Goal: Transaction & Acquisition: Purchase product/service

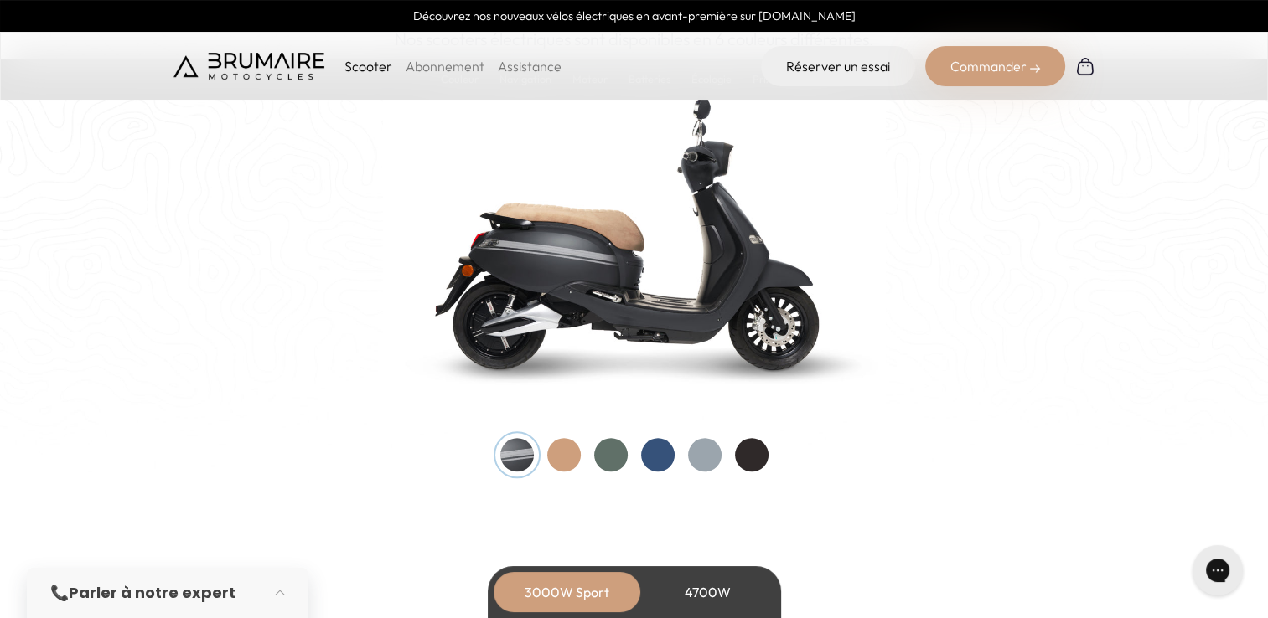
scroll to position [1754, 0]
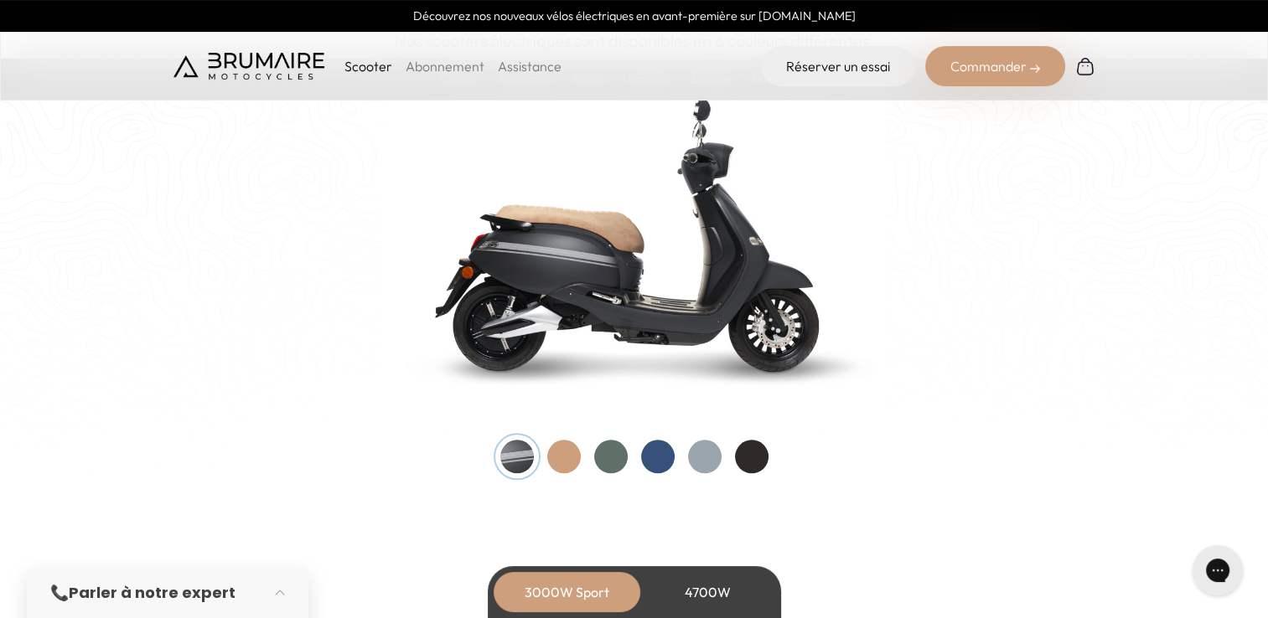
click at [622, 454] on div at bounding box center [611, 457] width 34 height 34
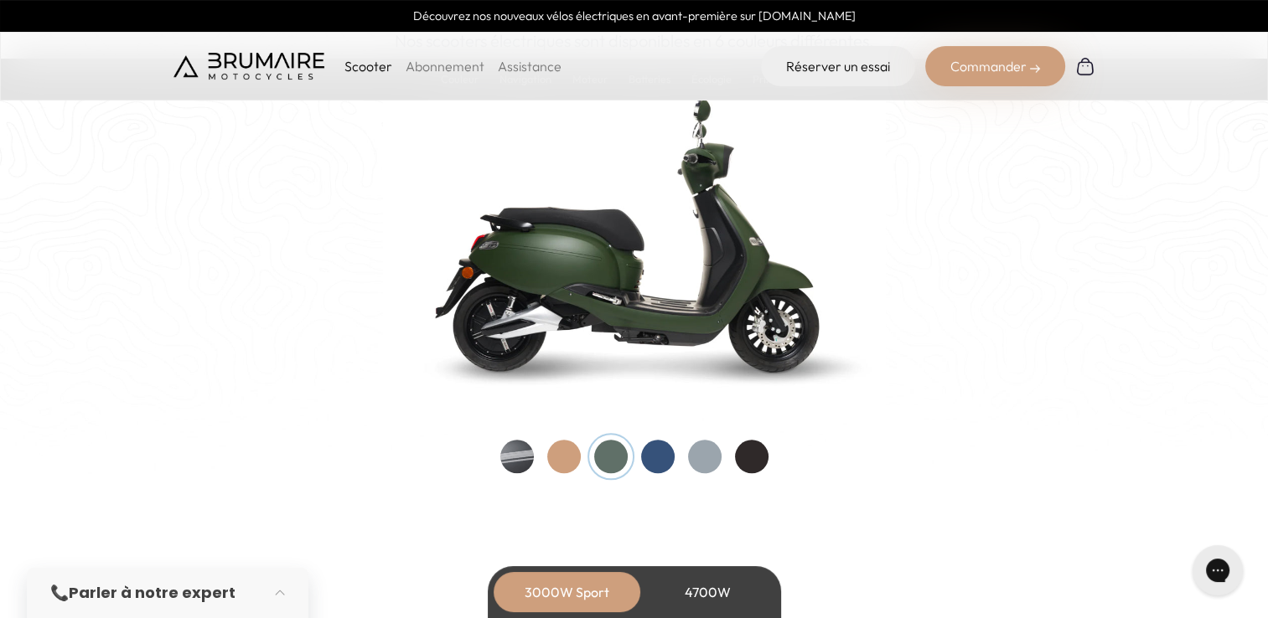
click at [653, 453] on div at bounding box center [658, 457] width 34 height 34
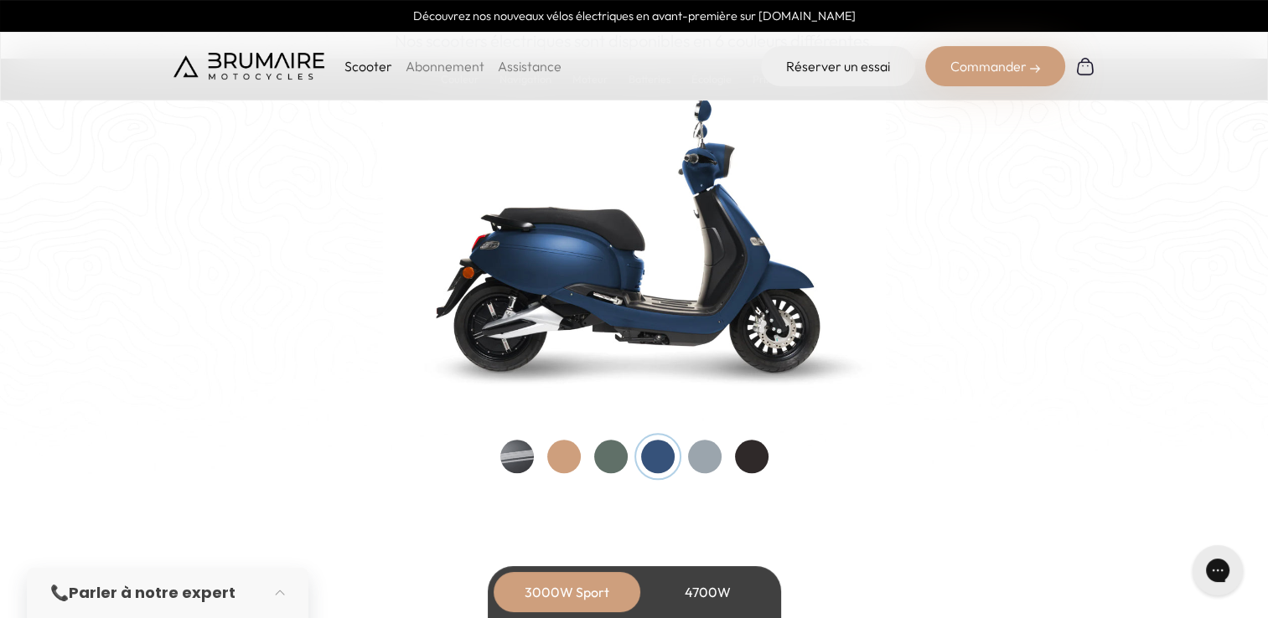
click at [572, 454] on div at bounding box center [564, 457] width 34 height 34
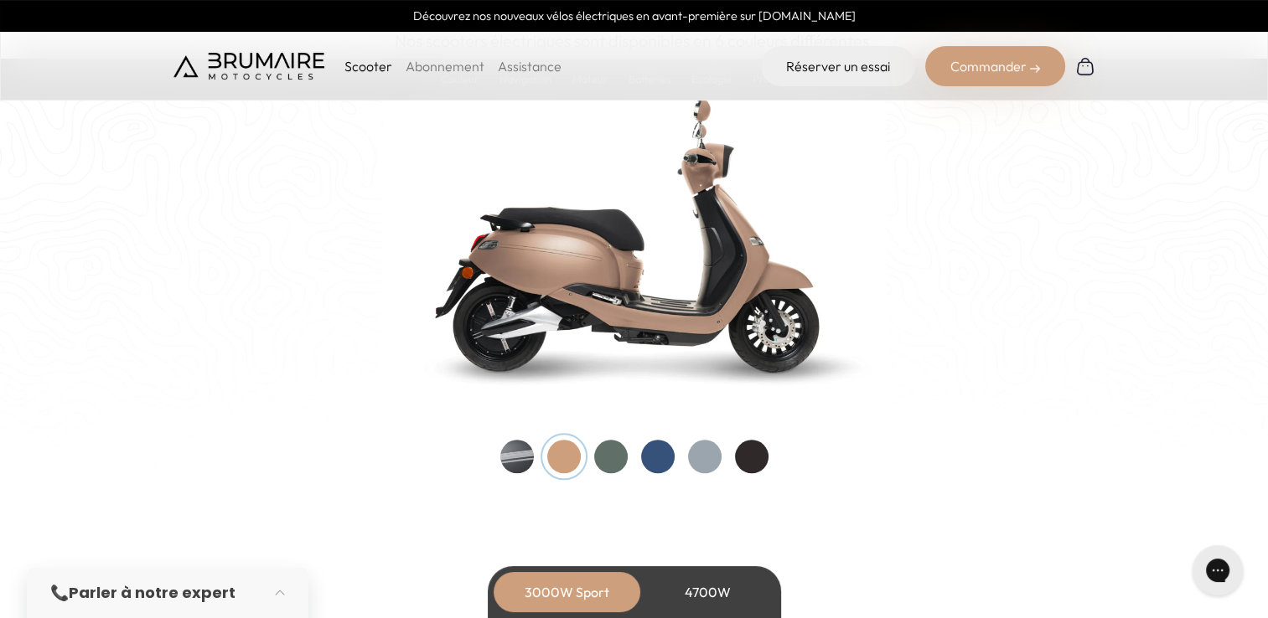
click at [708, 461] on div at bounding box center [705, 457] width 34 height 34
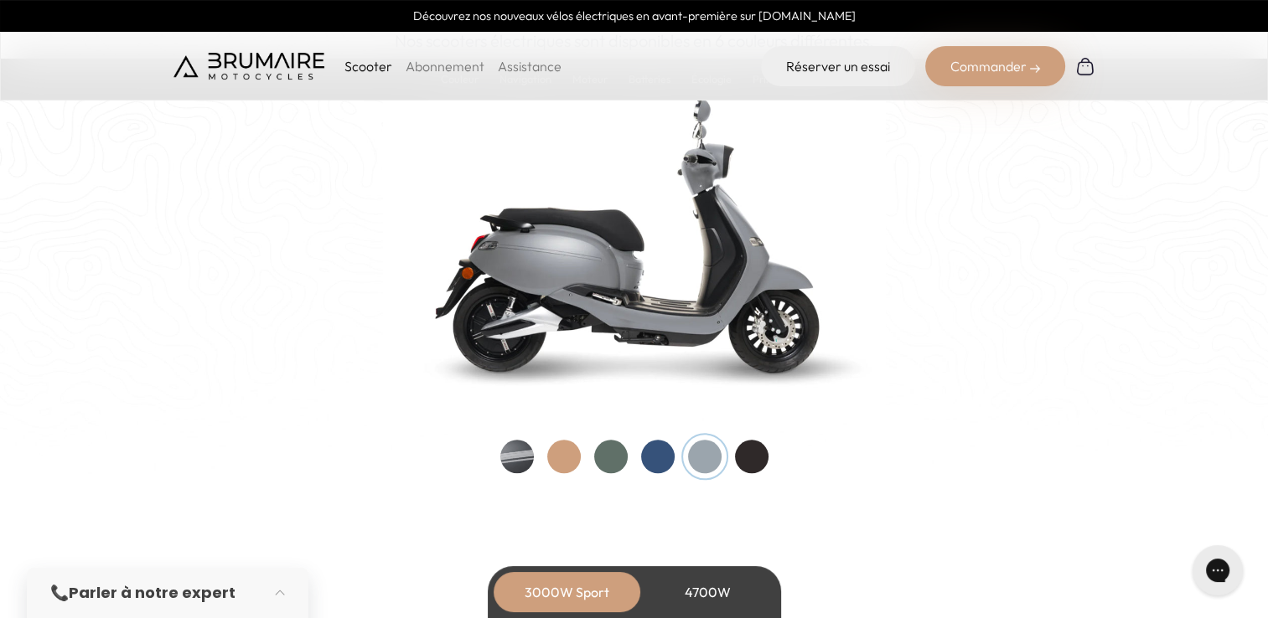
click at [751, 456] on div at bounding box center [752, 457] width 34 height 34
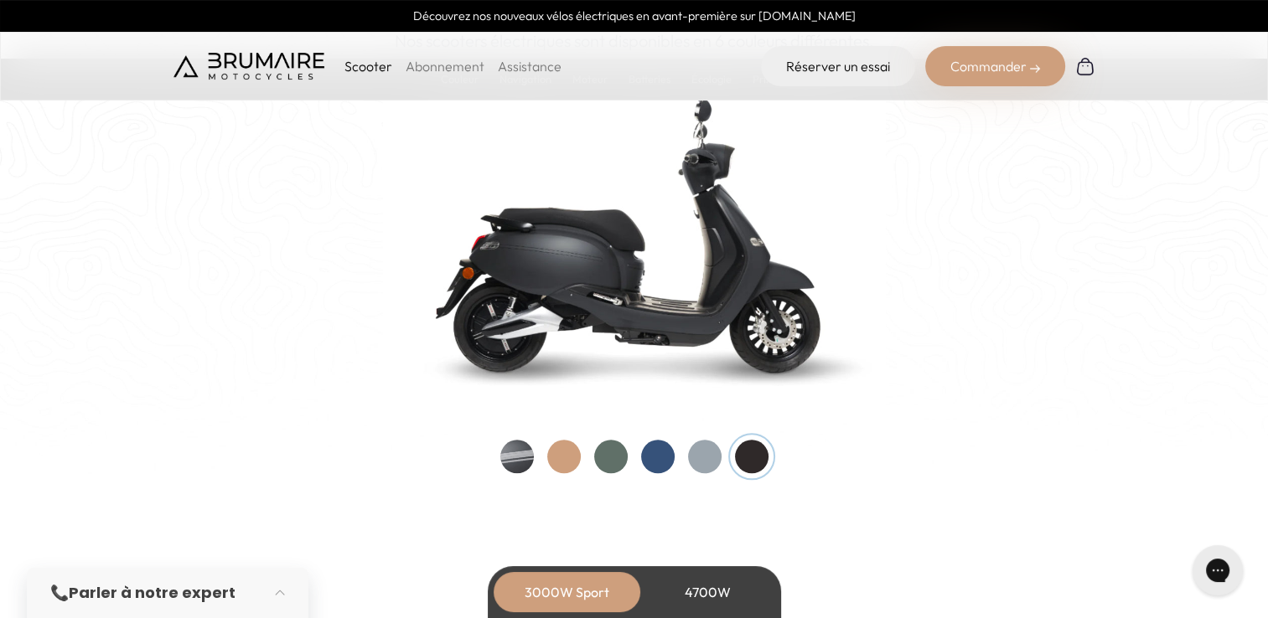
click at [512, 459] on div at bounding box center [517, 457] width 34 height 34
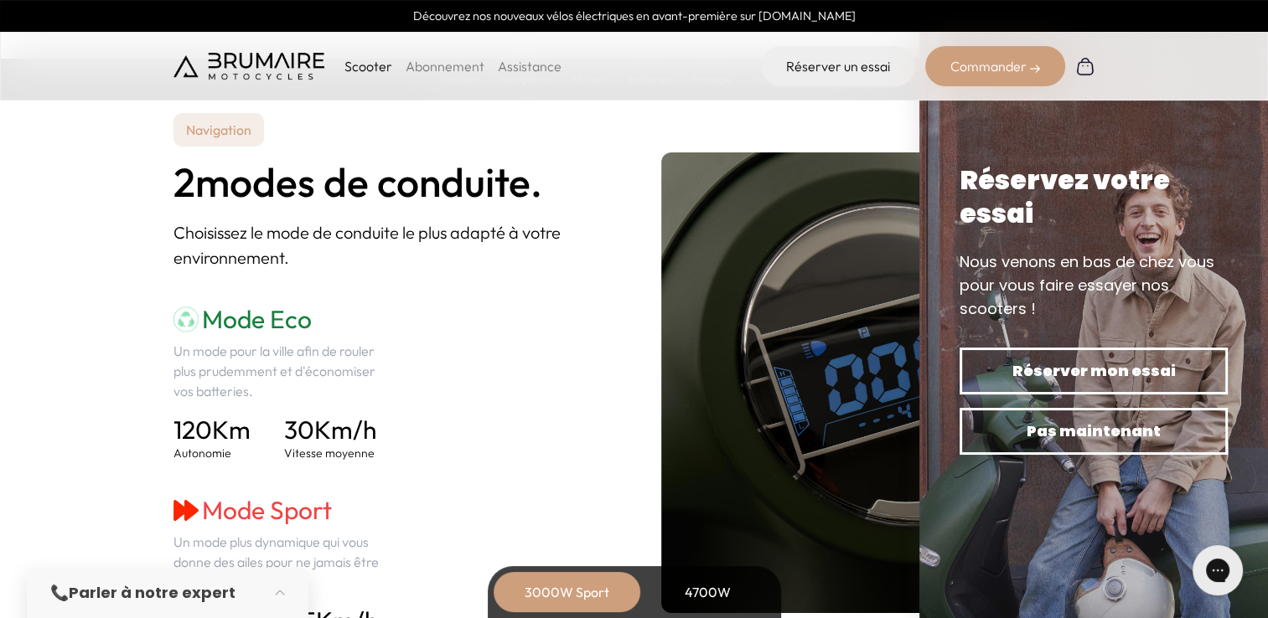
scroll to position [2216, 0]
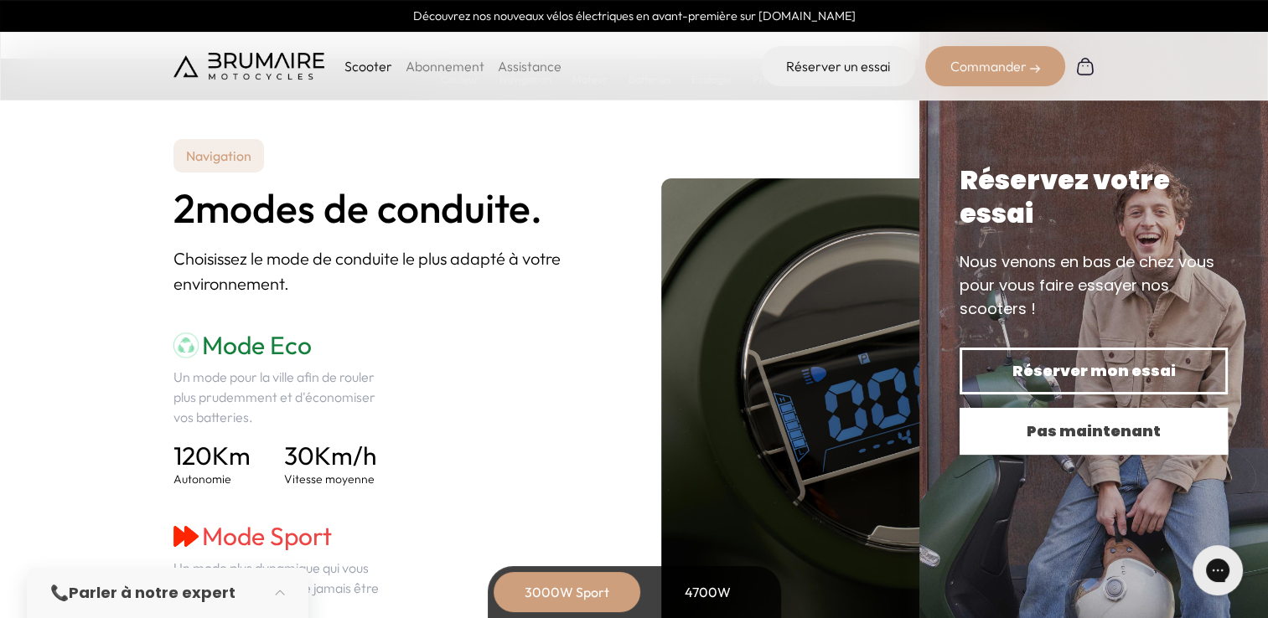
click at [1113, 431] on span "Pas maintenant" at bounding box center [1093, 431] width 209 height 23
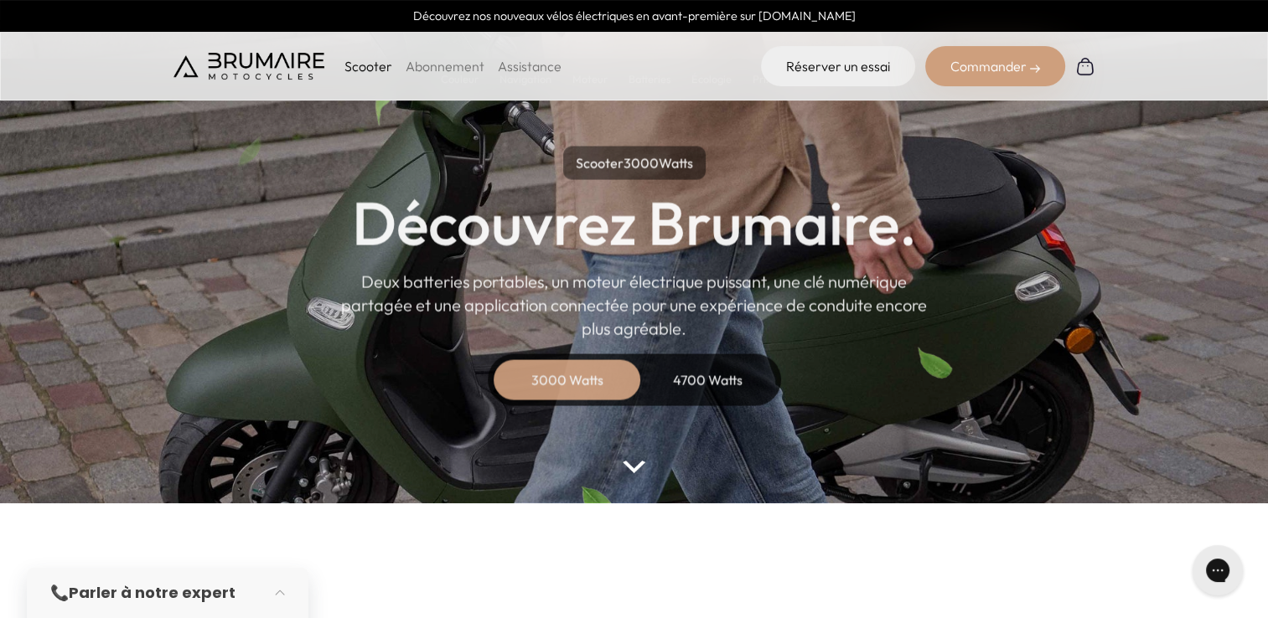
scroll to position [49, 0]
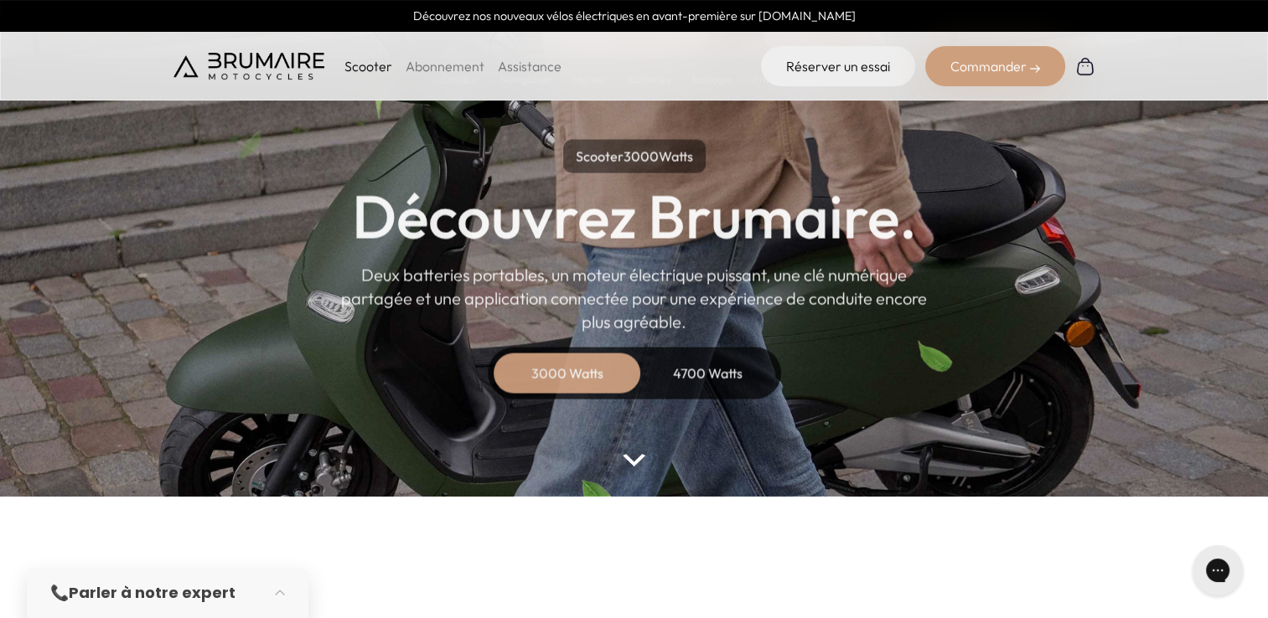
click at [690, 374] on div "4700 Watts" at bounding box center [708, 373] width 134 height 40
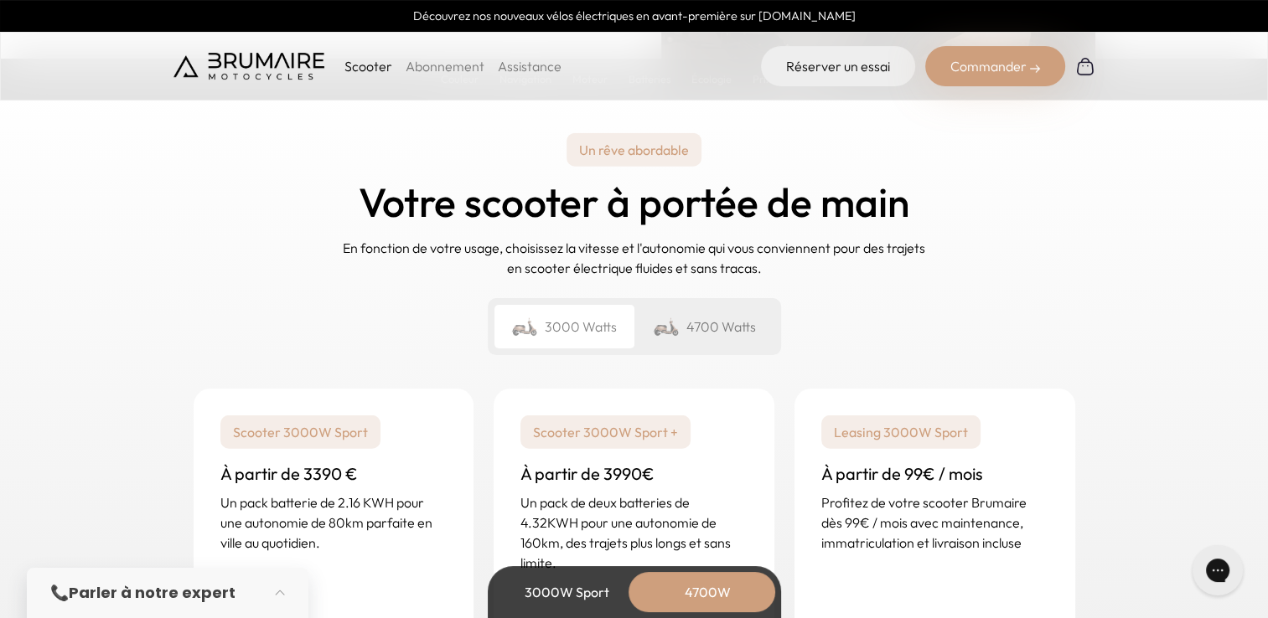
scroll to position [4062, 0]
click at [705, 328] on div "4700 Watts" at bounding box center [704, 327] width 140 height 44
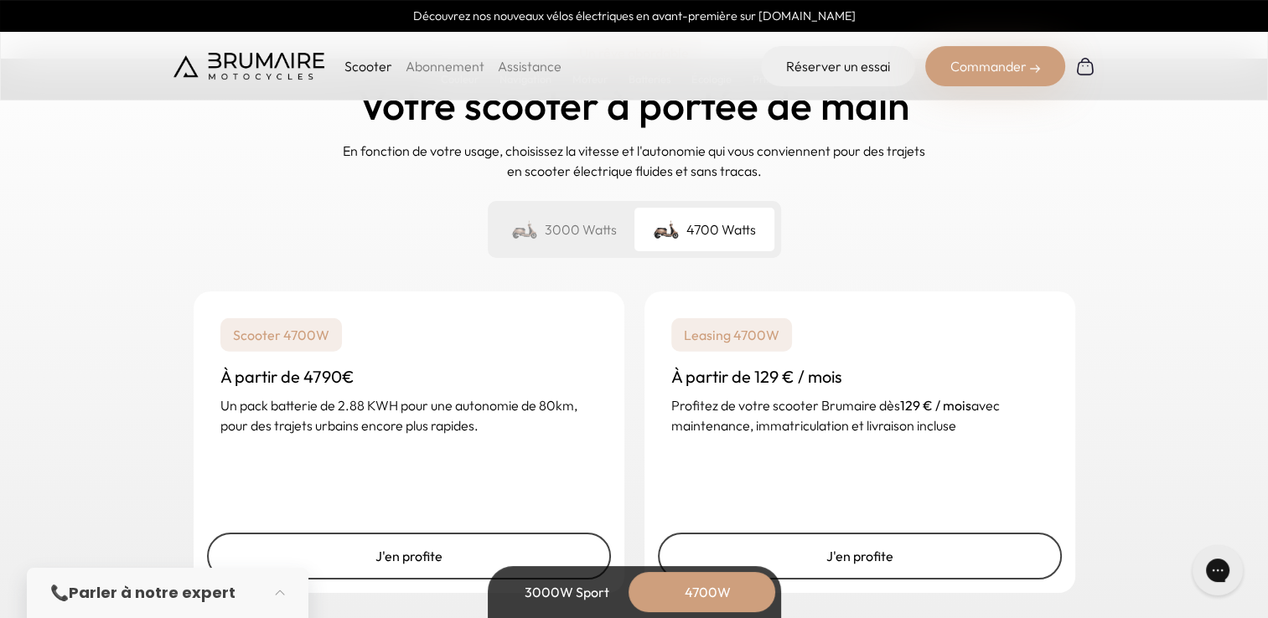
scroll to position [4158, 0]
click at [566, 233] on div "3000 Watts" at bounding box center [564, 231] width 140 height 44
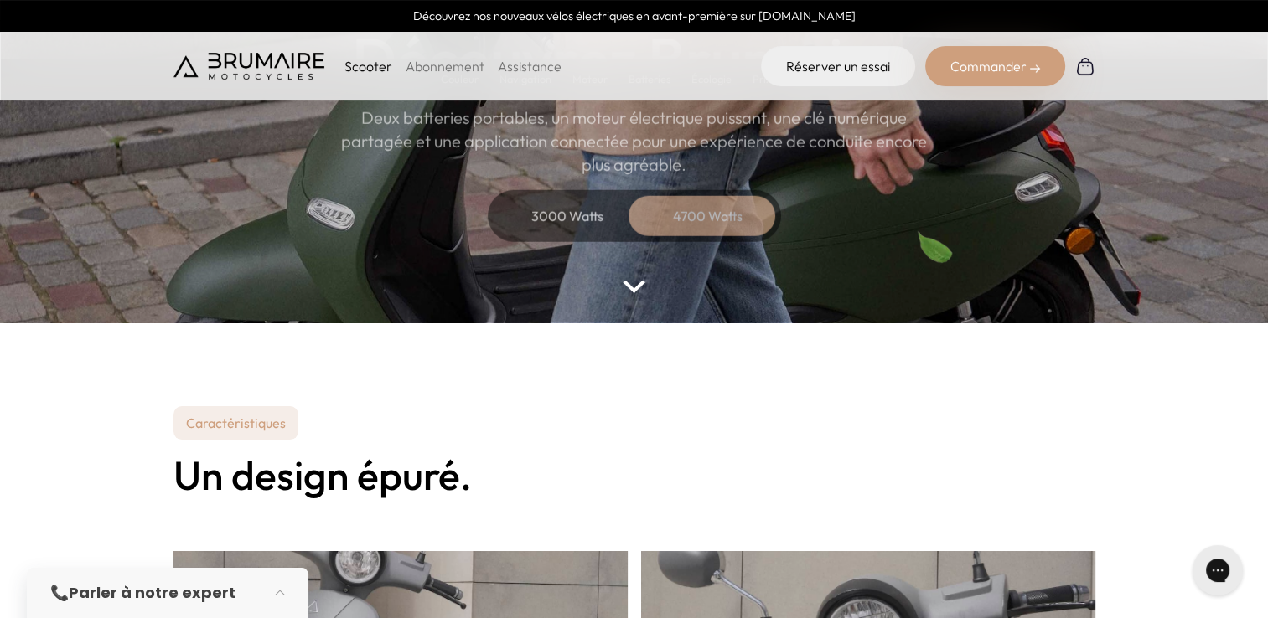
scroll to position [124, 0]
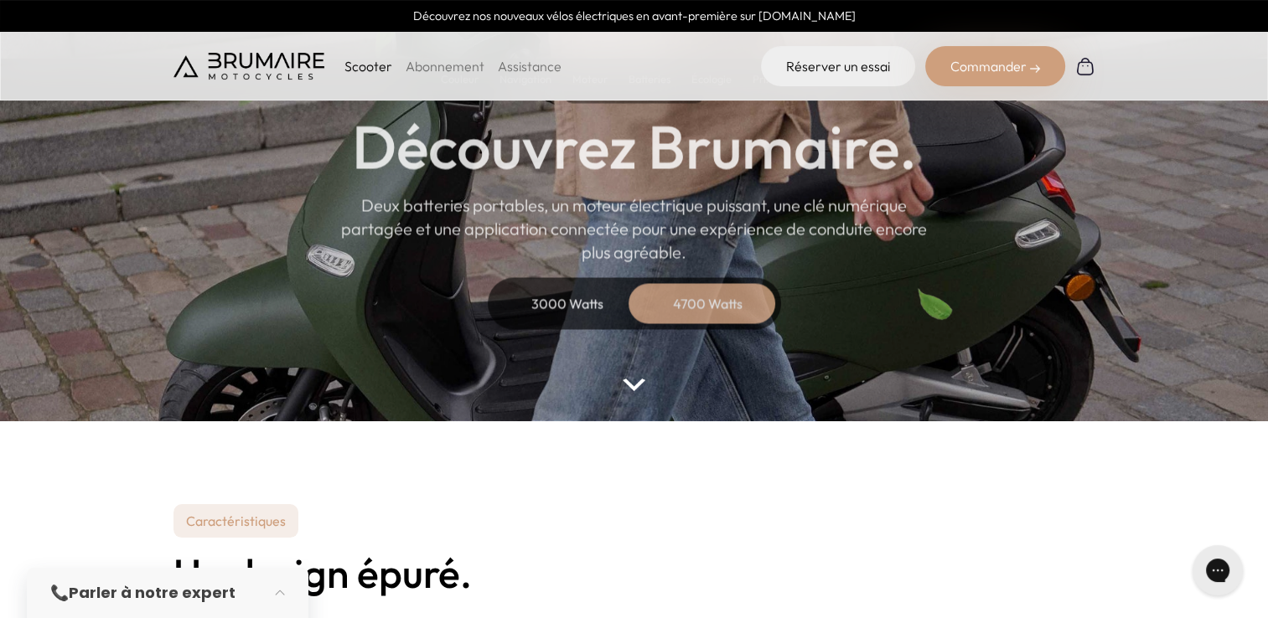
click at [561, 294] on div "3000 Watts" at bounding box center [567, 303] width 134 height 40
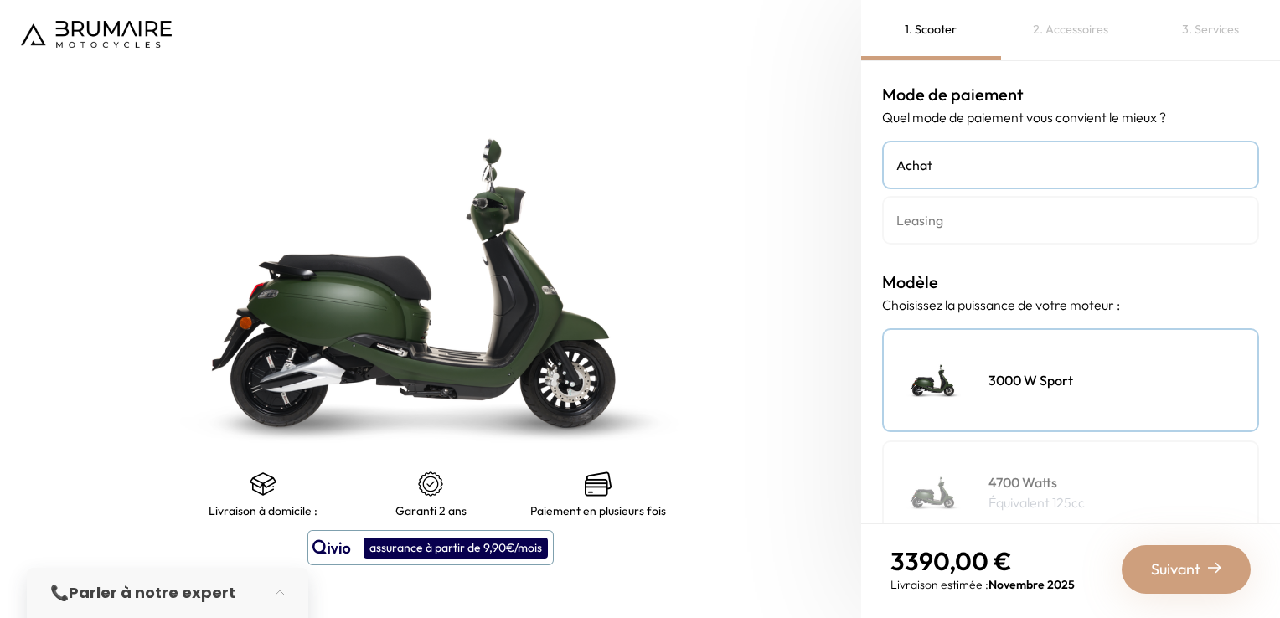
click at [1069, 33] on div "2. Accessoires" at bounding box center [1071, 30] width 140 height 60
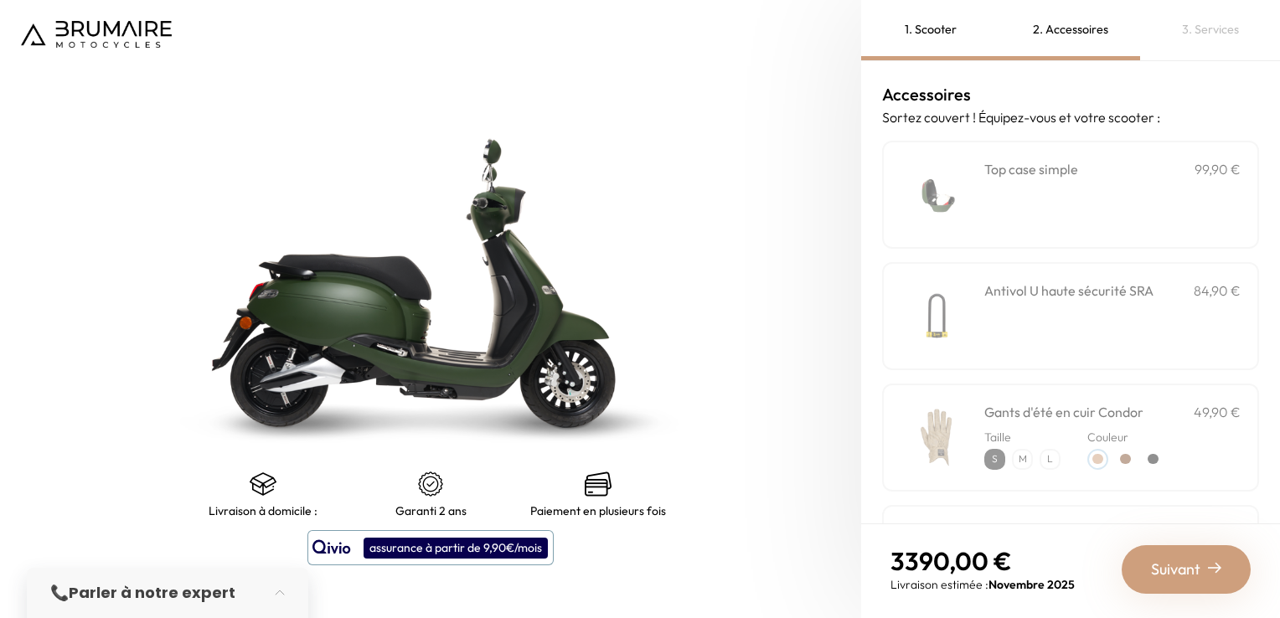
click at [1045, 187] on div "**********" at bounding box center [1112, 194] width 256 height 71
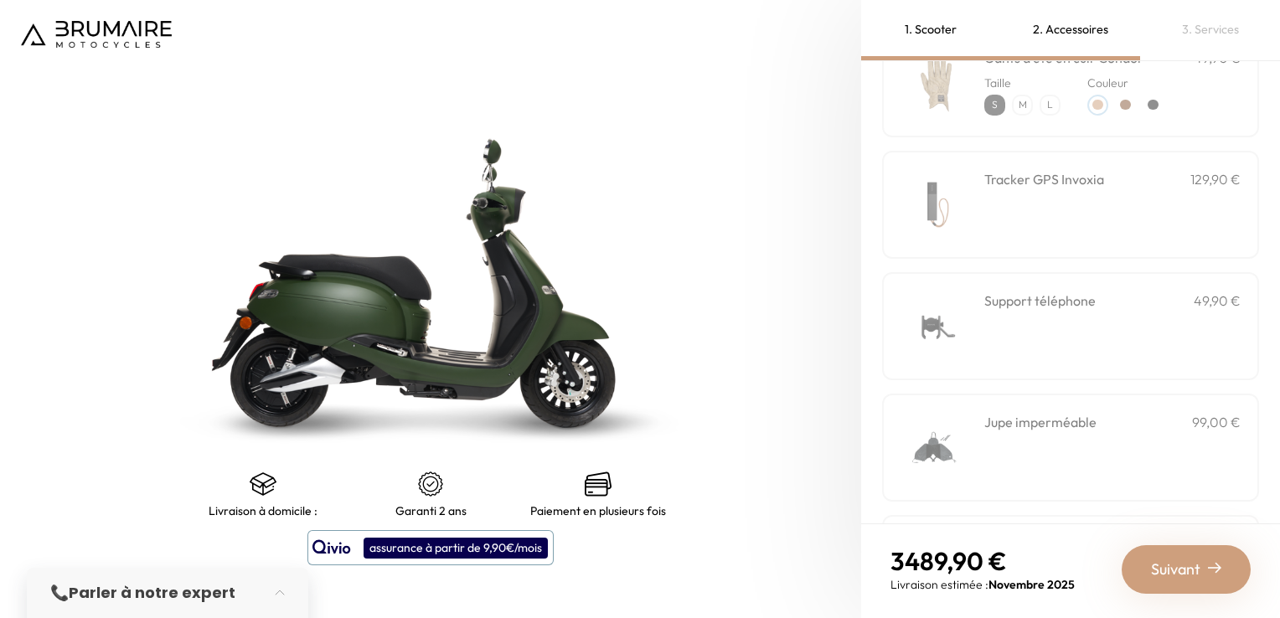
scroll to position [355, 0]
click at [1065, 331] on div "Support téléphone 49,90 €" at bounding box center [1112, 325] width 256 height 71
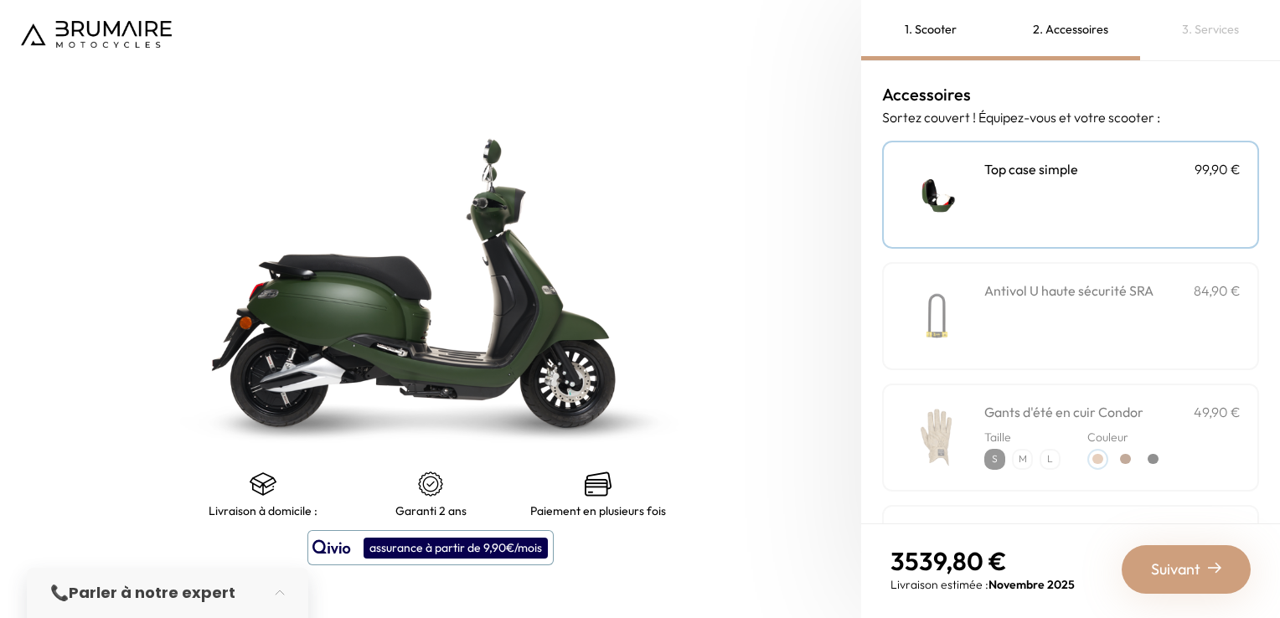
scroll to position [0, 0]
click at [1126, 455] on div at bounding box center [1125, 459] width 11 height 11
click at [936, 28] on div "1. Scooter" at bounding box center [931, 30] width 140 height 60
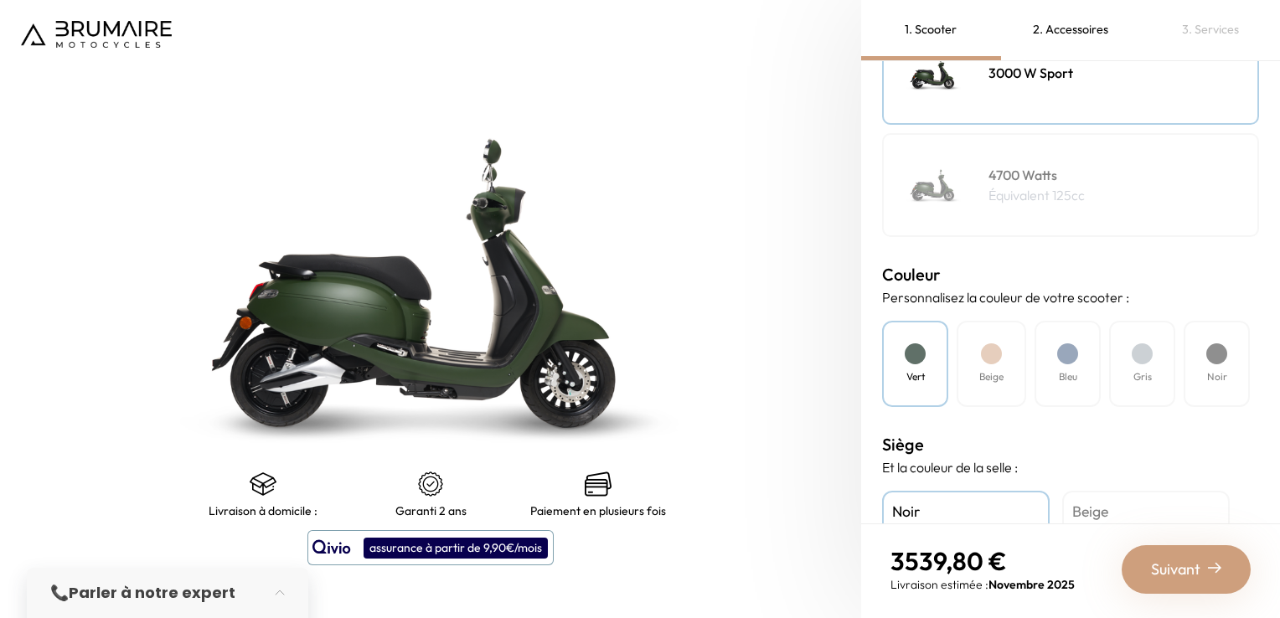
scroll to position [307, 0]
click at [983, 354] on div at bounding box center [991, 354] width 21 height 21
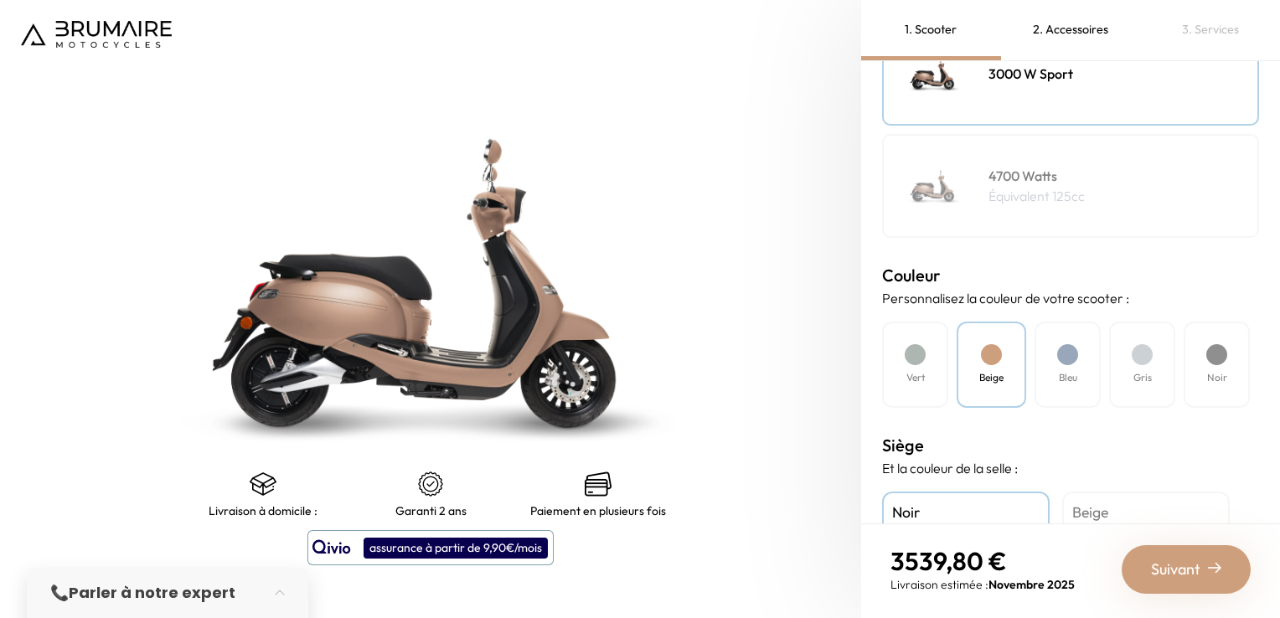
click at [1058, 362] on div "Bleu" at bounding box center [1068, 365] width 66 height 86
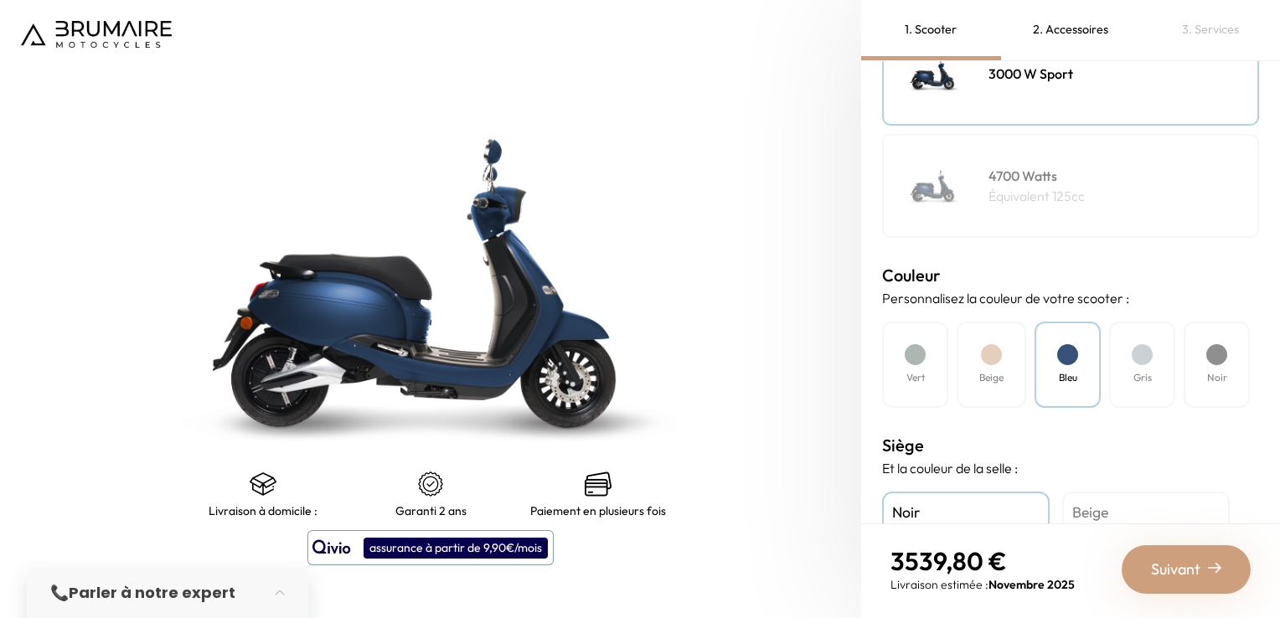
click at [1037, 360] on div "Bleu" at bounding box center [1068, 365] width 66 height 86
click at [1019, 360] on div "Beige" at bounding box center [992, 365] width 70 height 86
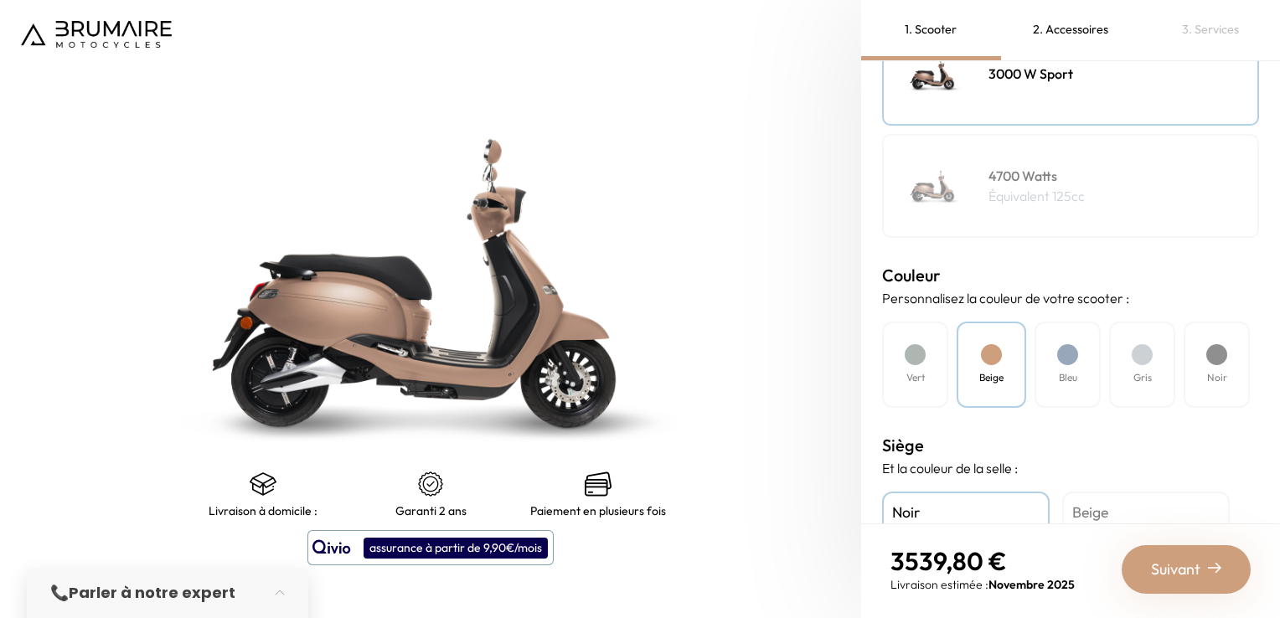
click at [939, 361] on div "Vert" at bounding box center [915, 365] width 66 height 86
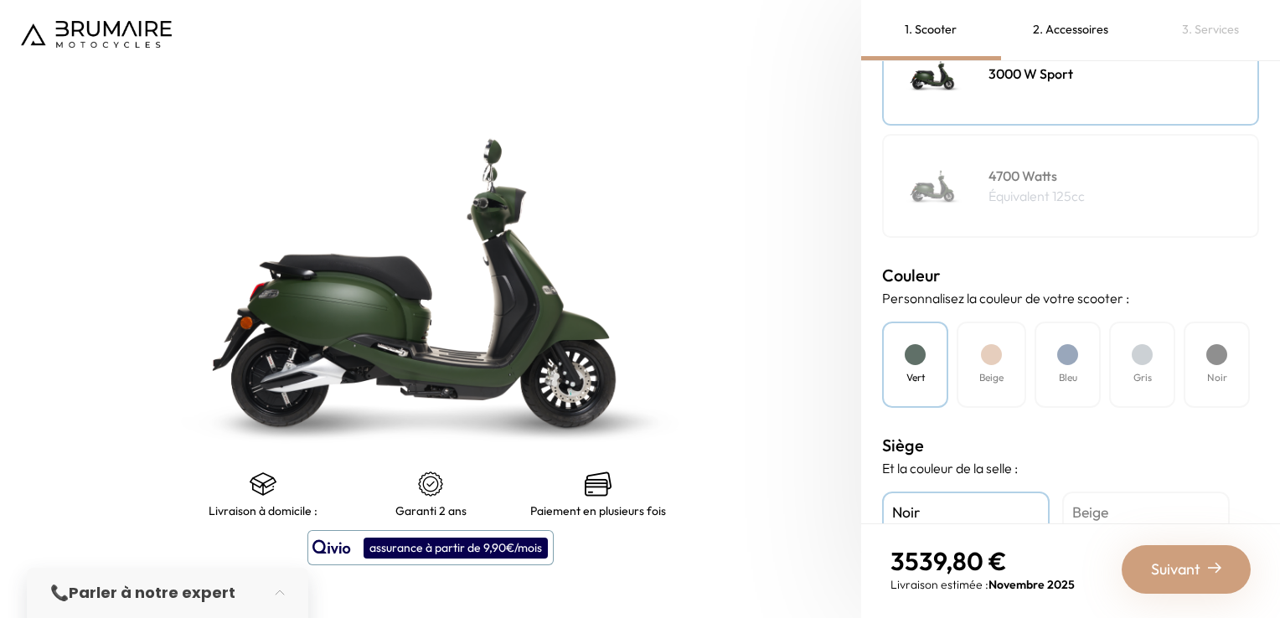
click at [1009, 362] on div "Beige" at bounding box center [992, 365] width 70 height 86
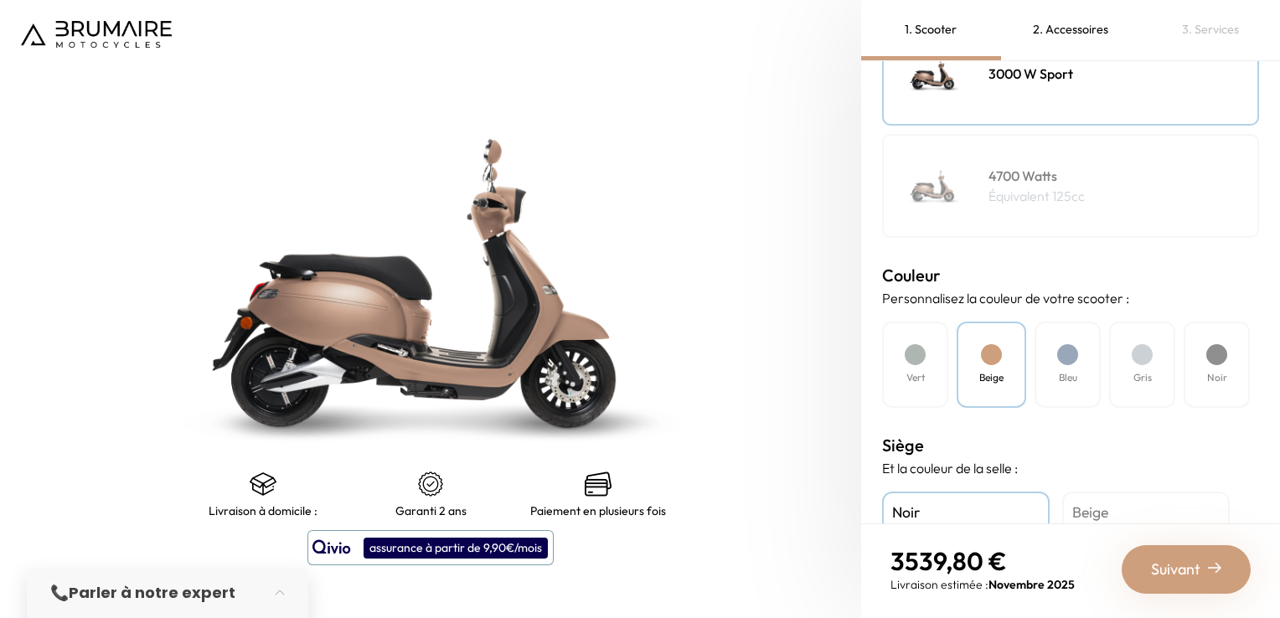
click at [1140, 354] on div at bounding box center [1142, 354] width 21 height 21
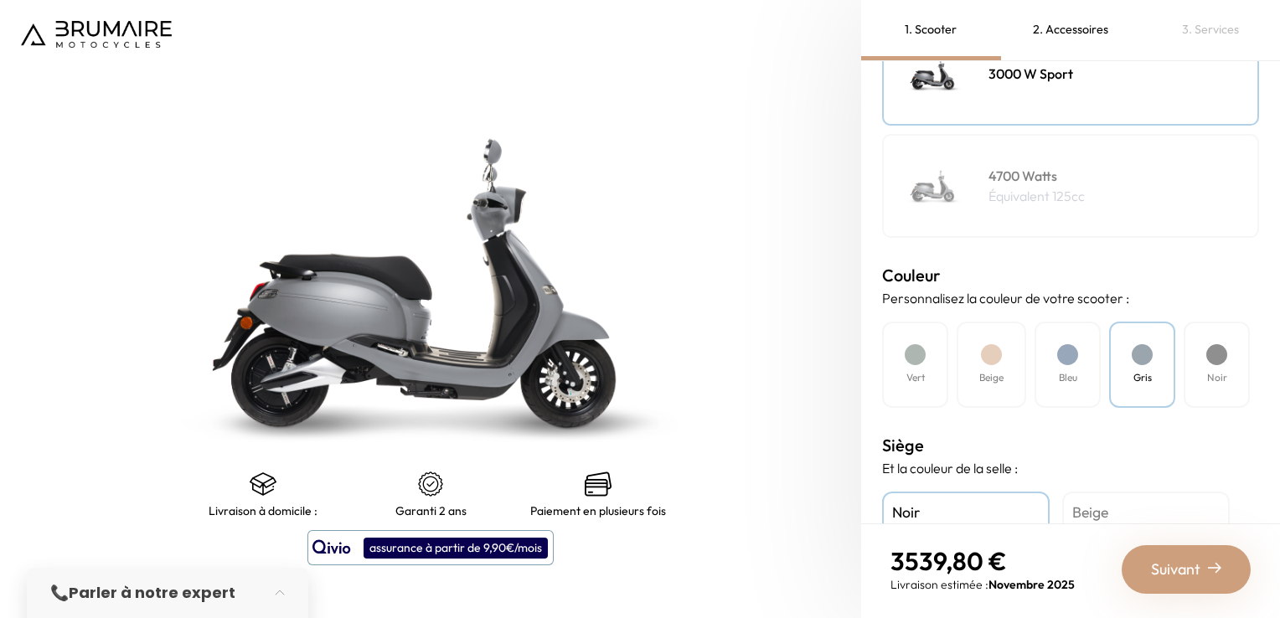
click at [1219, 354] on div at bounding box center [1216, 354] width 21 height 21
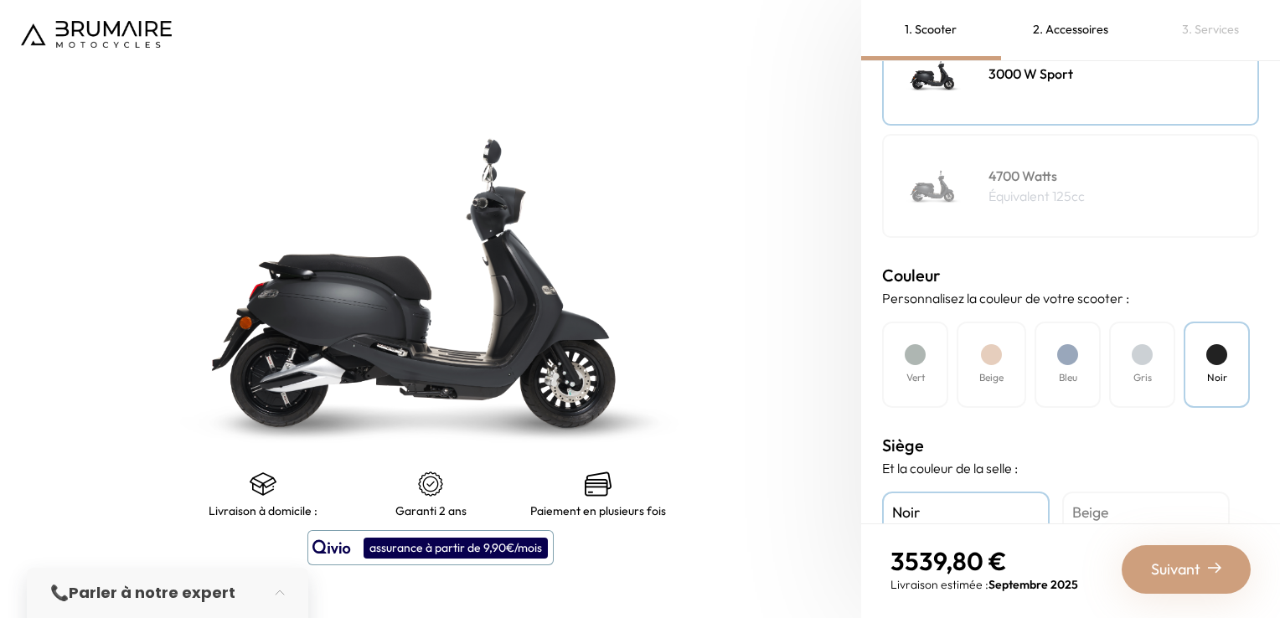
click at [1139, 349] on div at bounding box center [1142, 354] width 21 height 21
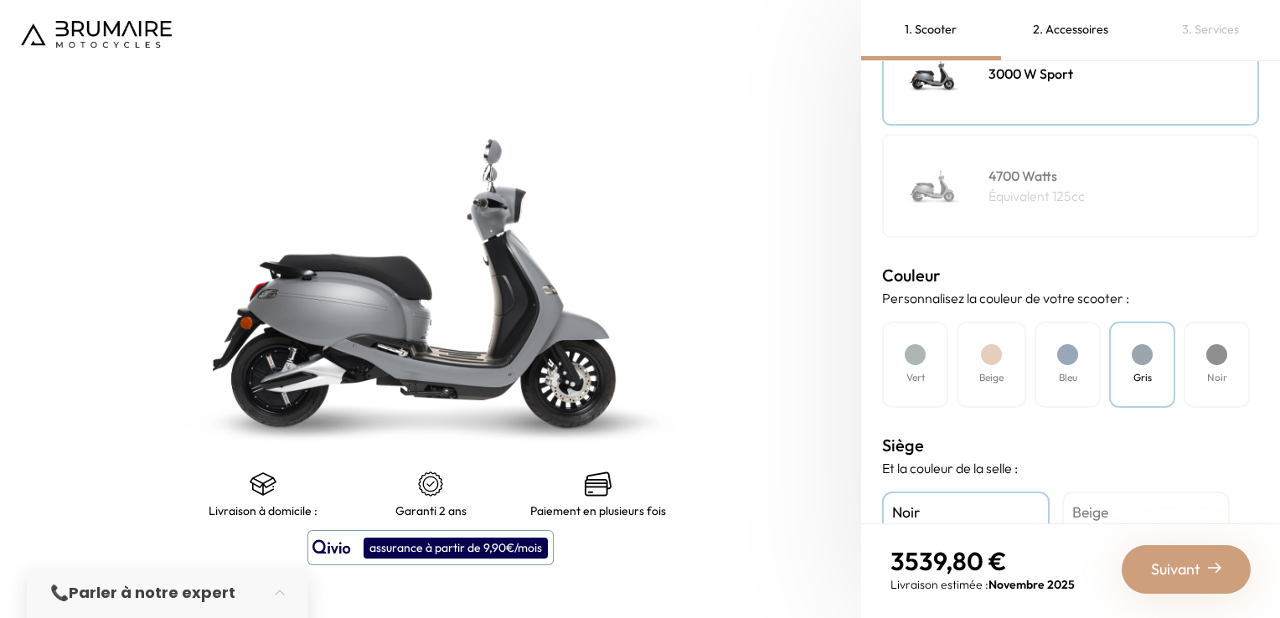
click at [1215, 350] on div at bounding box center [1216, 354] width 21 height 21
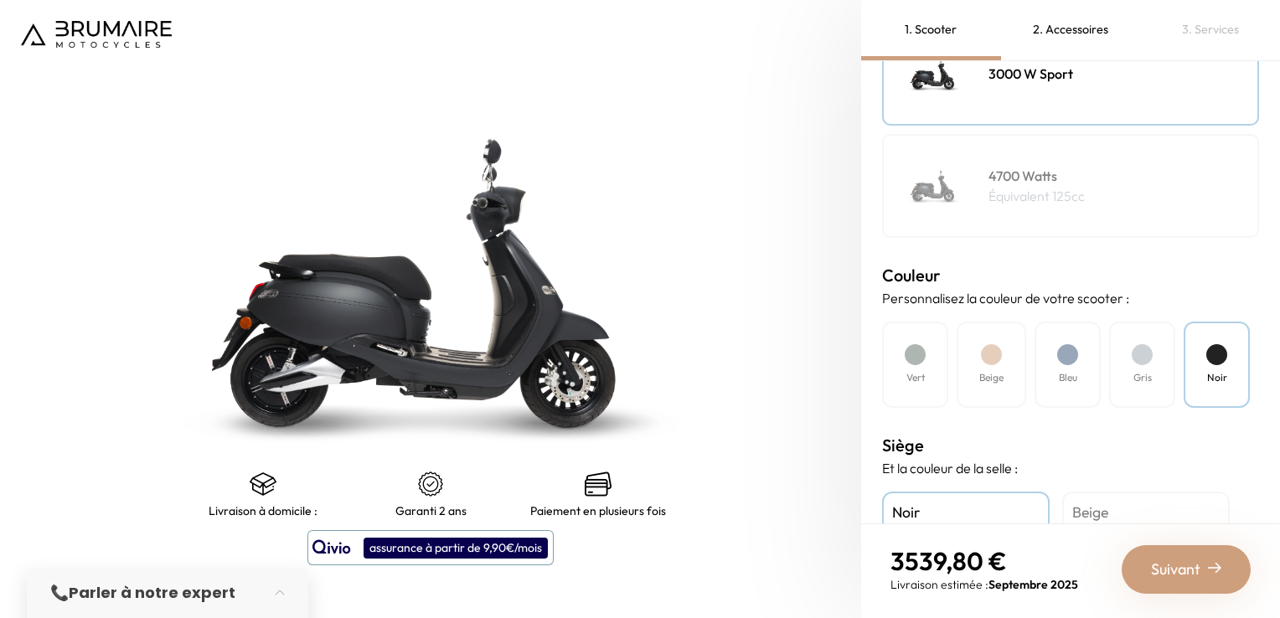
click at [1170, 356] on div "Gris" at bounding box center [1142, 365] width 66 height 86
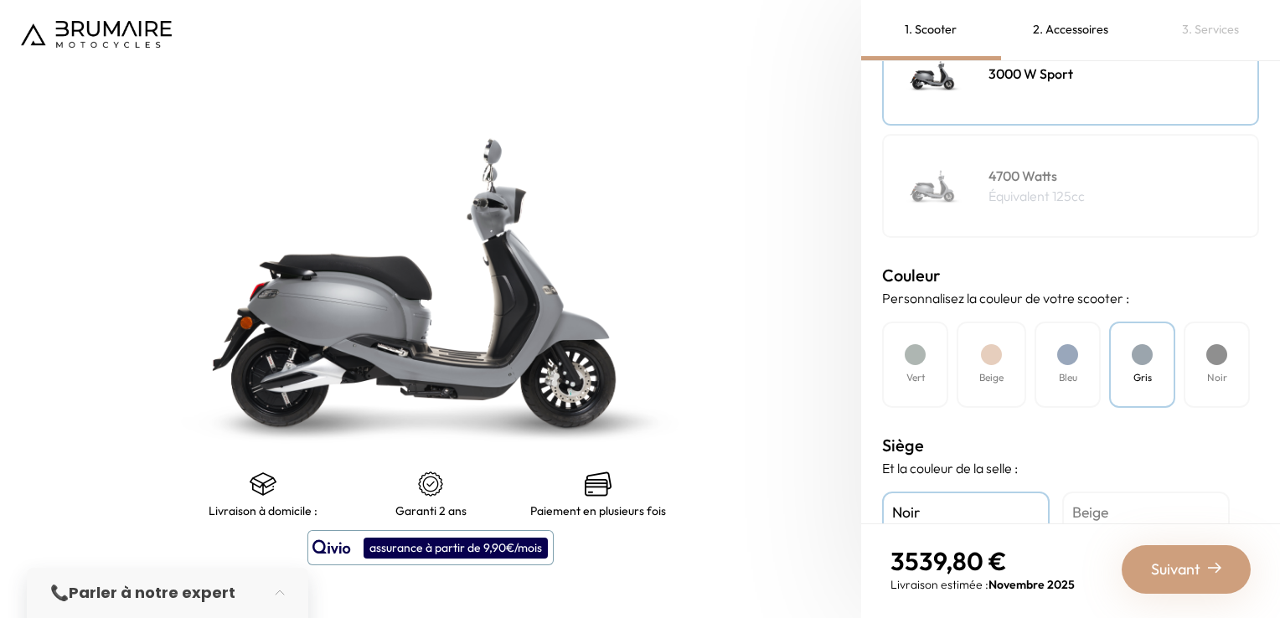
click at [989, 353] on div at bounding box center [991, 354] width 21 height 21
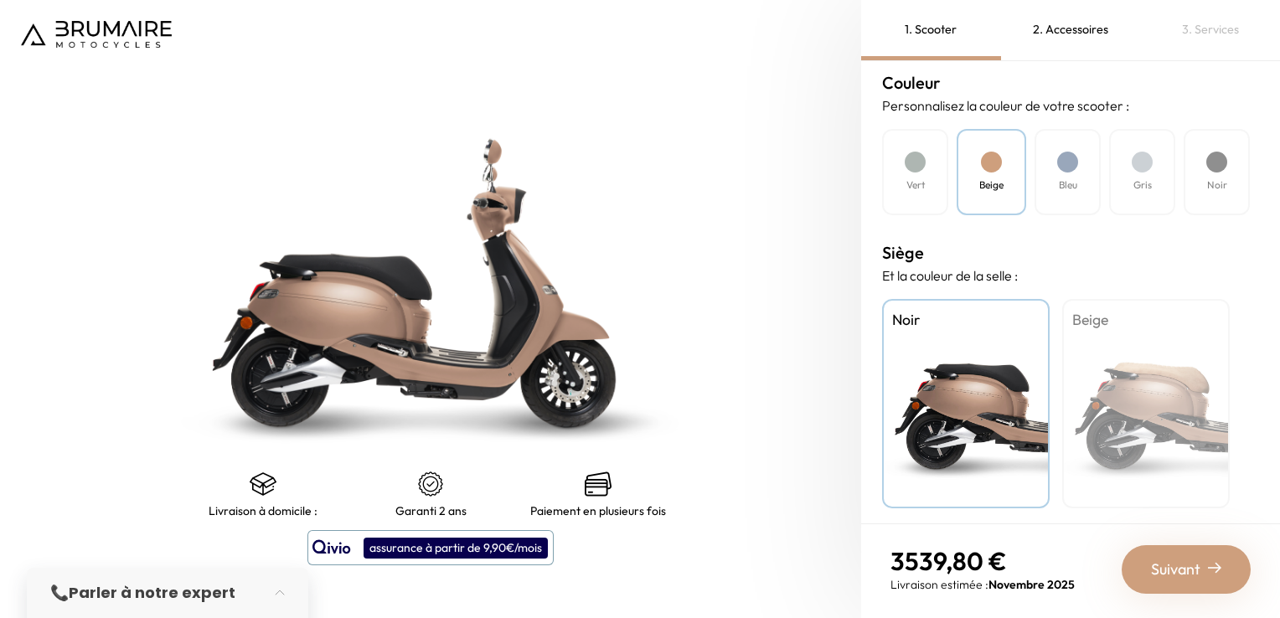
scroll to position [501, 0]
click at [1123, 362] on div "Beige" at bounding box center [1146, 401] width 168 height 209
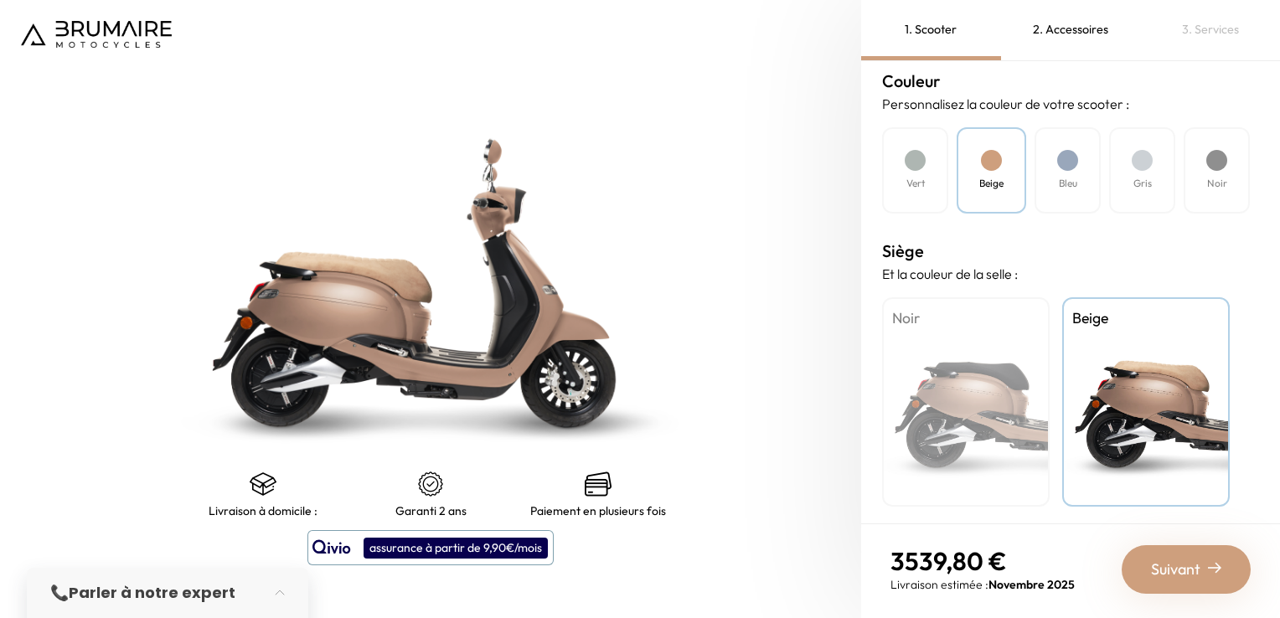
click at [925, 156] on div at bounding box center [915, 160] width 21 height 21
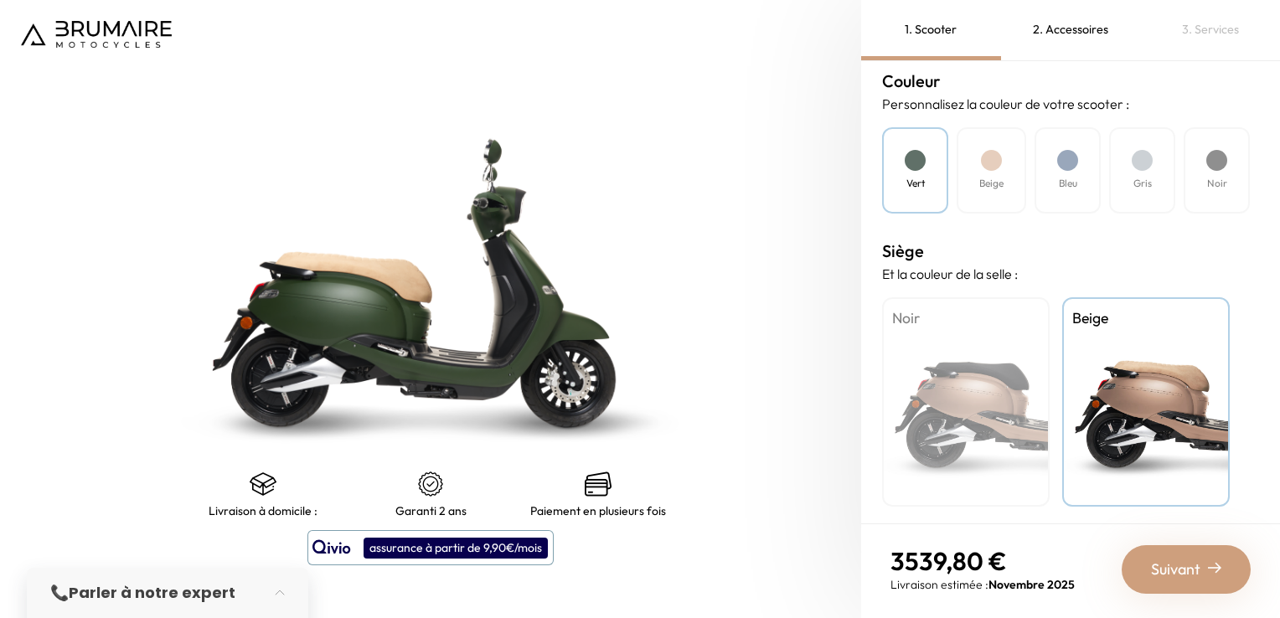
click at [1056, 166] on div "Bleu" at bounding box center [1068, 170] width 66 height 86
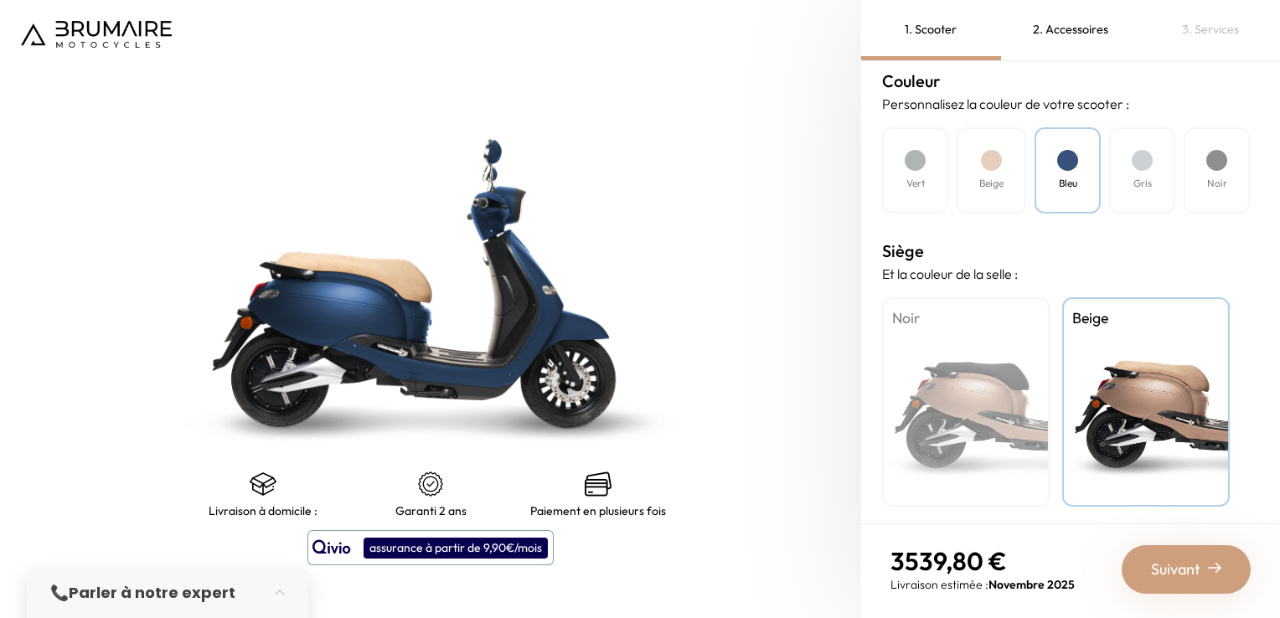
click at [1123, 160] on div "Gris" at bounding box center [1142, 170] width 66 height 86
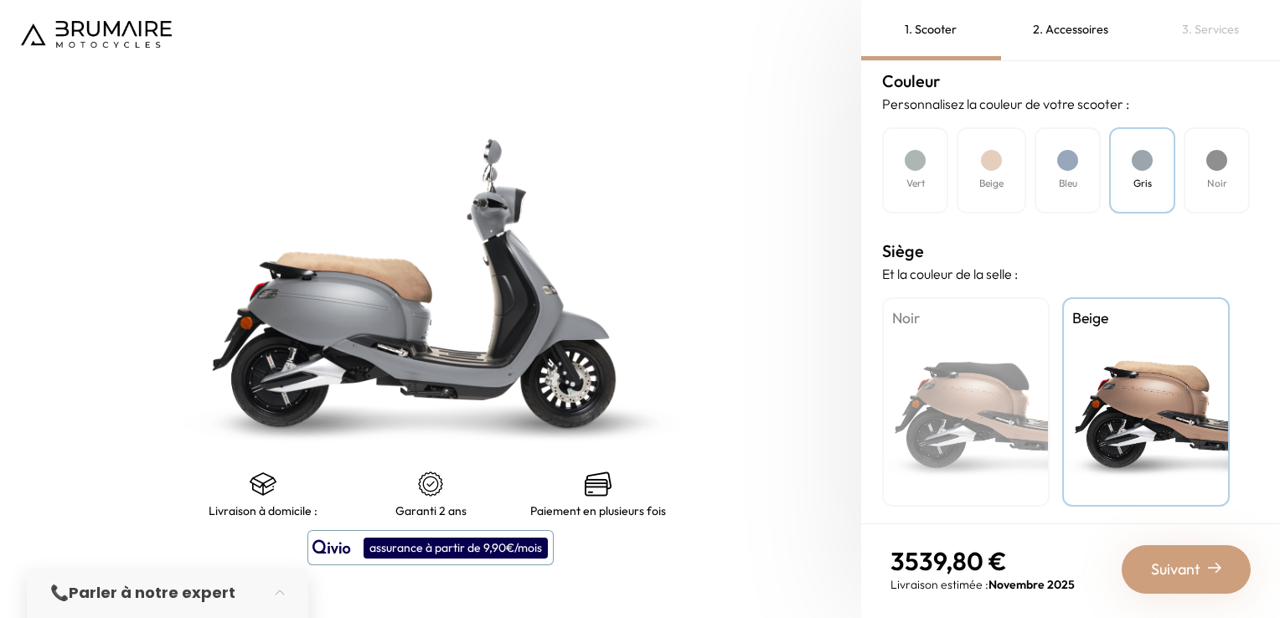
click at [1225, 146] on div "Noir" at bounding box center [1217, 170] width 66 height 86
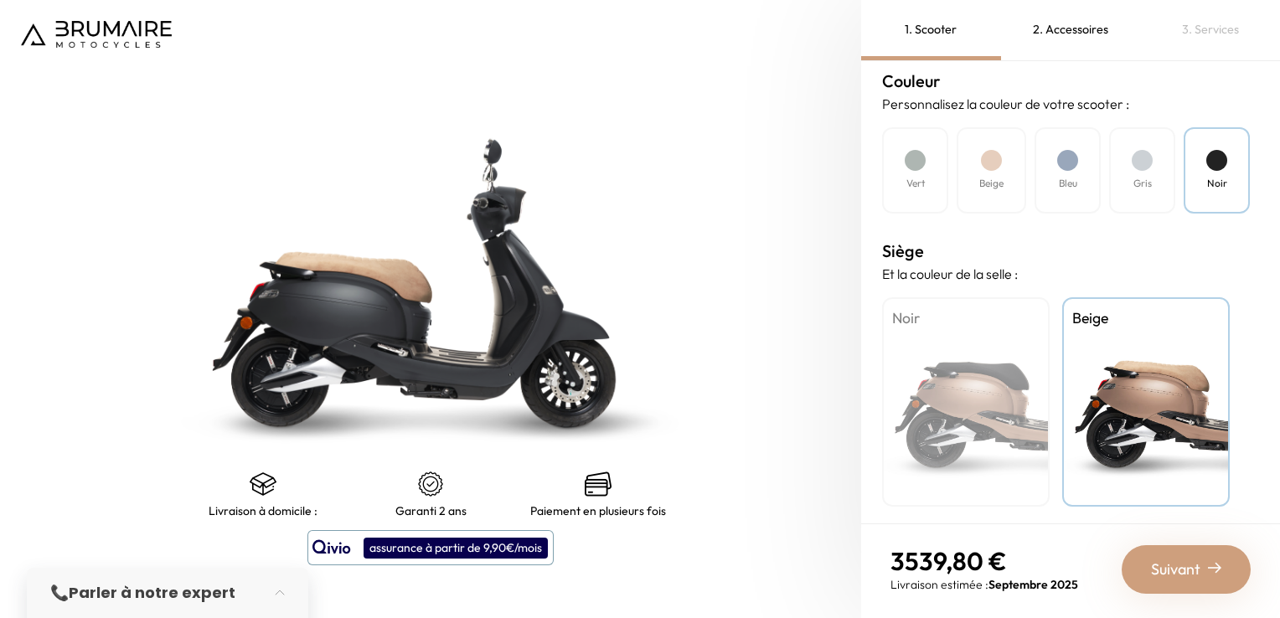
click at [1058, 151] on div at bounding box center [1067, 160] width 21 height 21
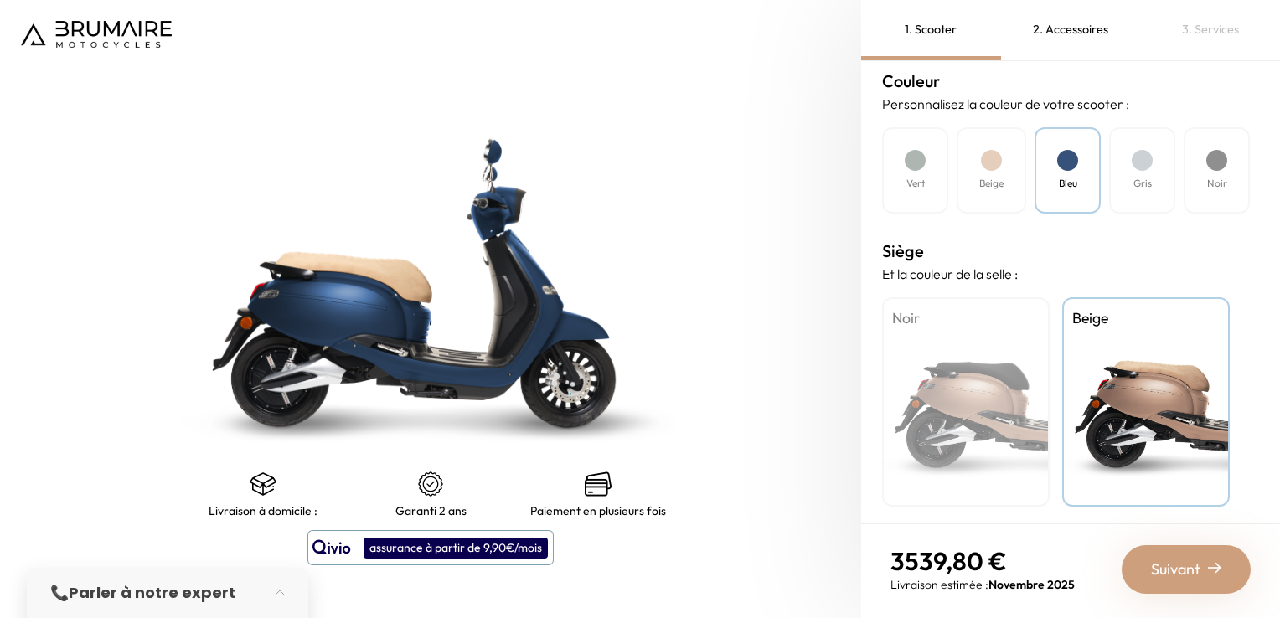
click at [1194, 158] on div "Noir" at bounding box center [1217, 170] width 66 height 86
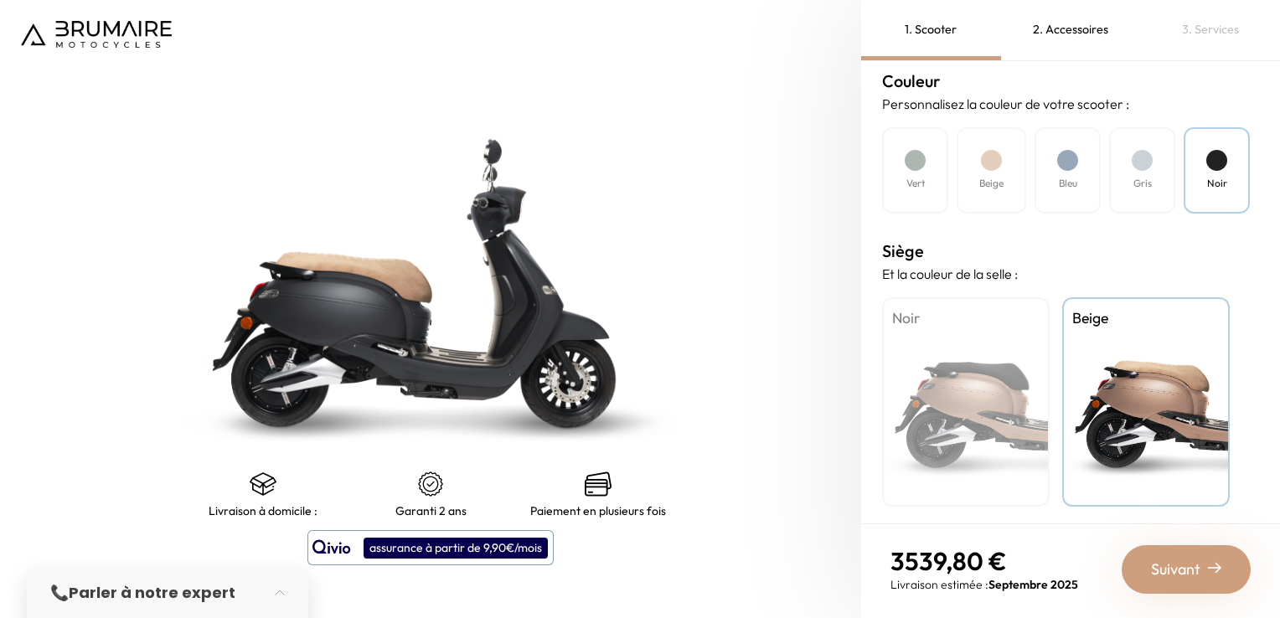
click at [1146, 163] on div at bounding box center [1142, 160] width 21 height 21
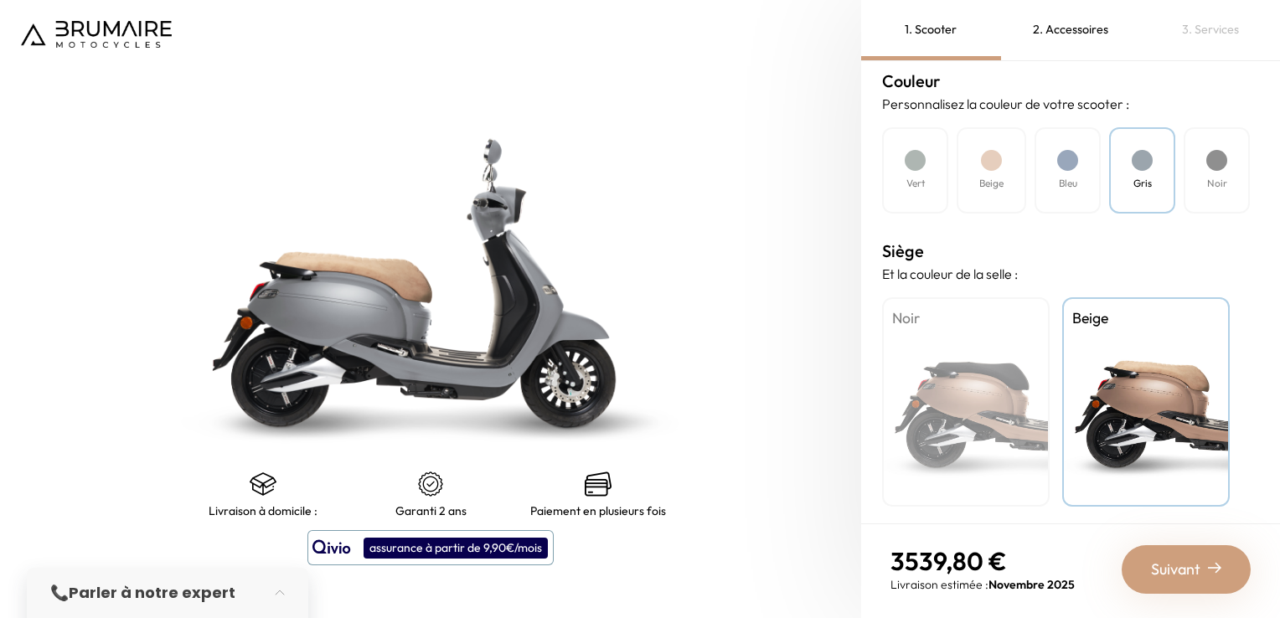
click at [1185, 163] on div "Noir" at bounding box center [1217, 170] width 66 height 86
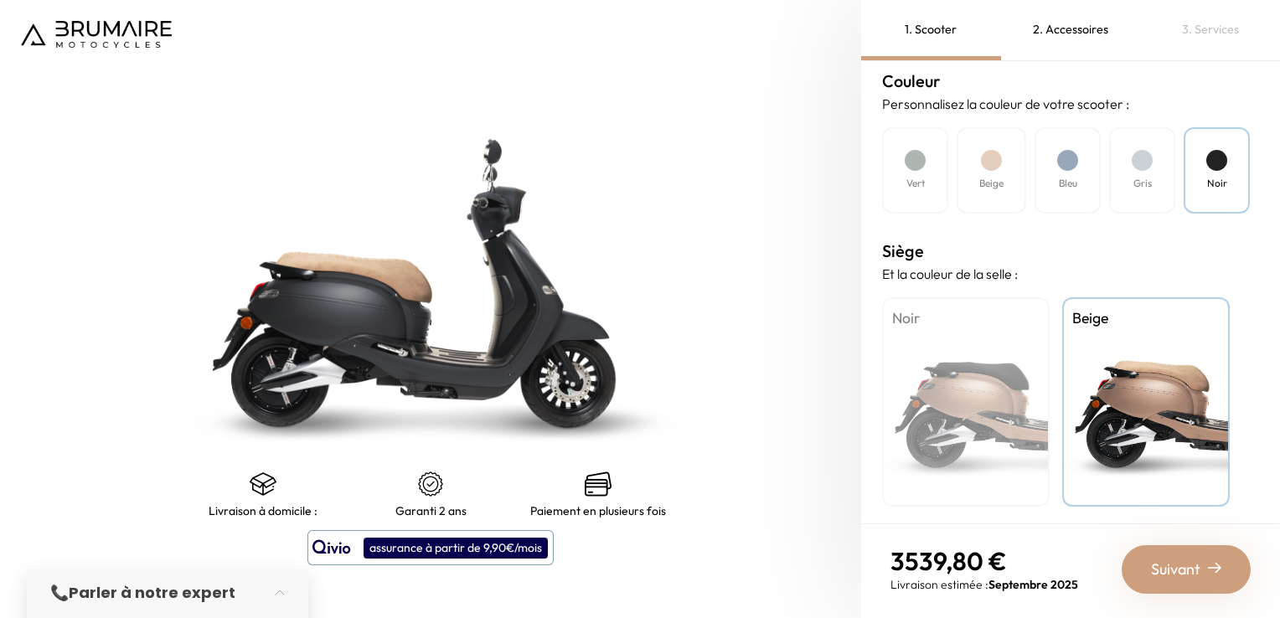
click at [1163, 564] on span "Suivant" at bounding box center [1175, 569] width 49 height 23
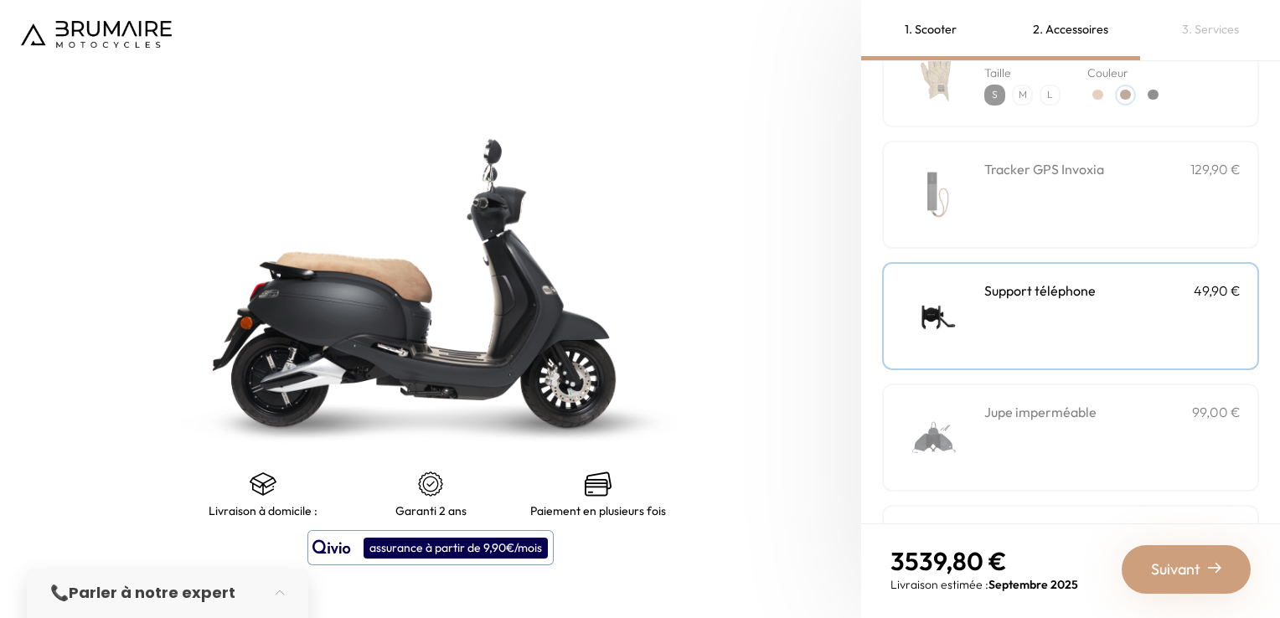
scroll to position [365, 0]
click at [1166, 576] on span "Suivant" at bounding box center [1175, 569] width 49 height 23
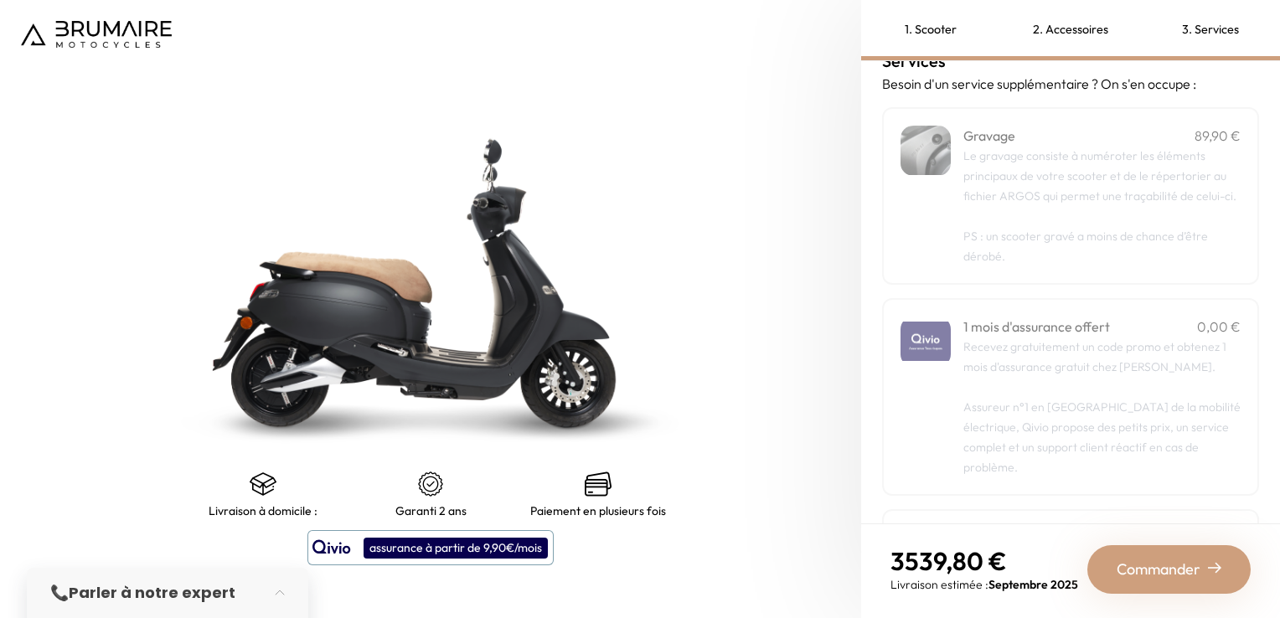
scroll to position [36, 0]
click at [1044, 200] on p "Le gravage consiste à numéroter les éléments principaux de votre scooter et de …" at bounding box center [1101, 173] width 277 height 60
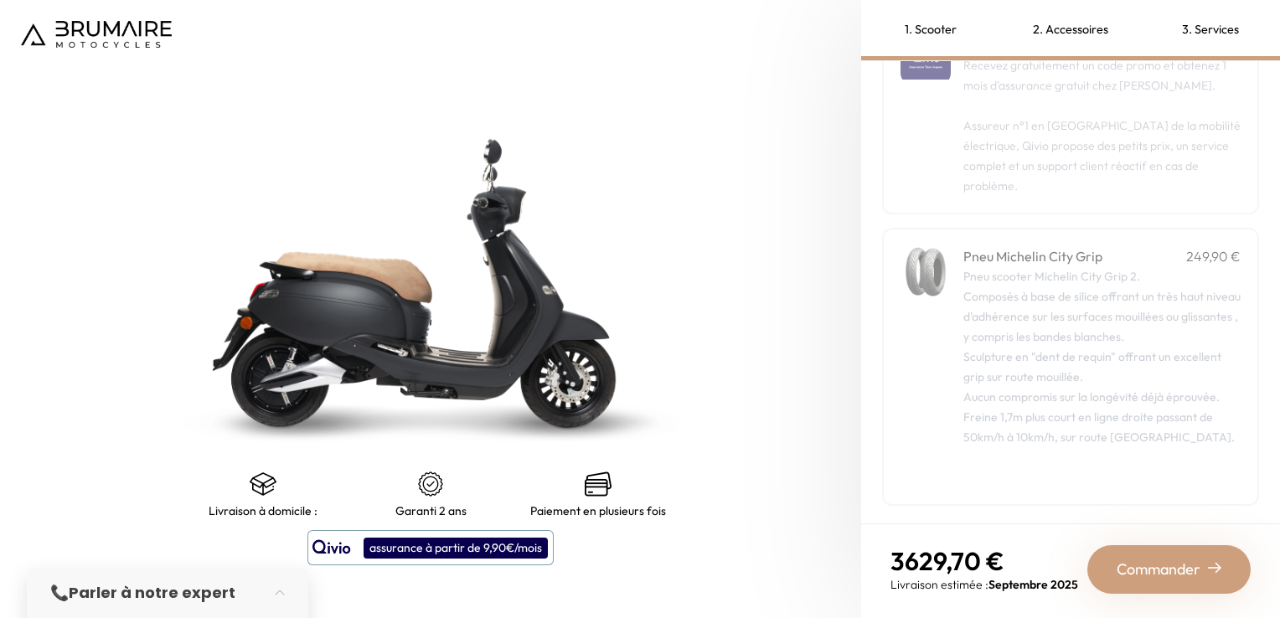
click at [1170, 572] on span "Commander" at bounding box center [1159, 569] width 84 height 23
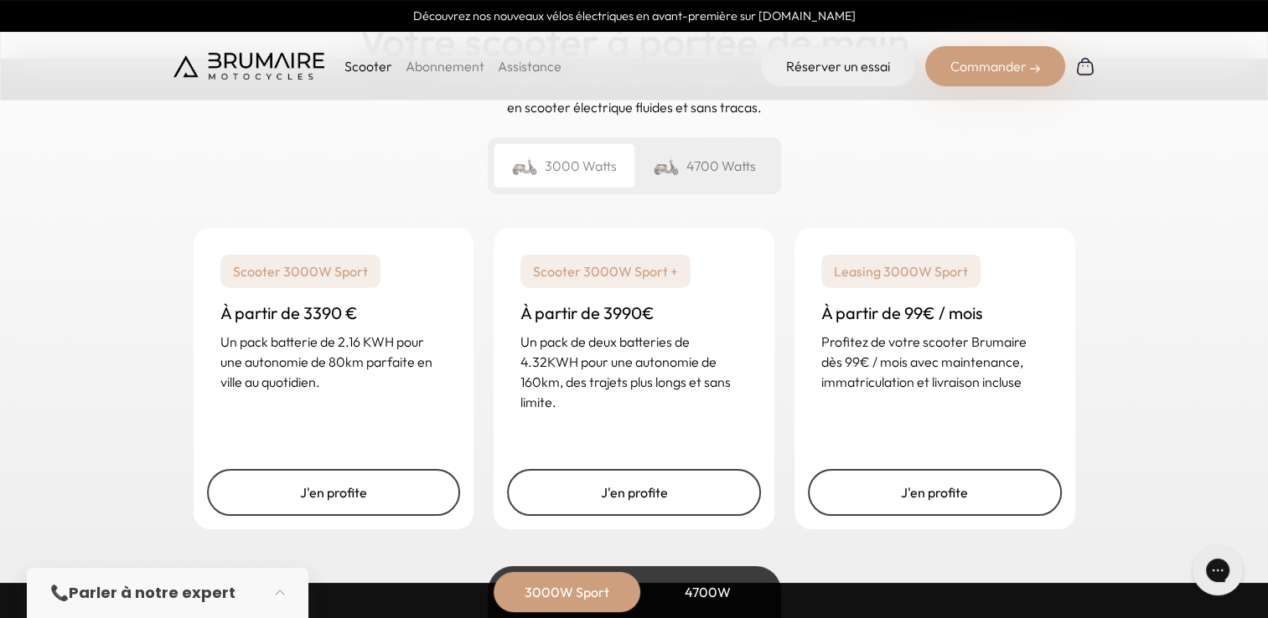
scroll to position [3988, 0]
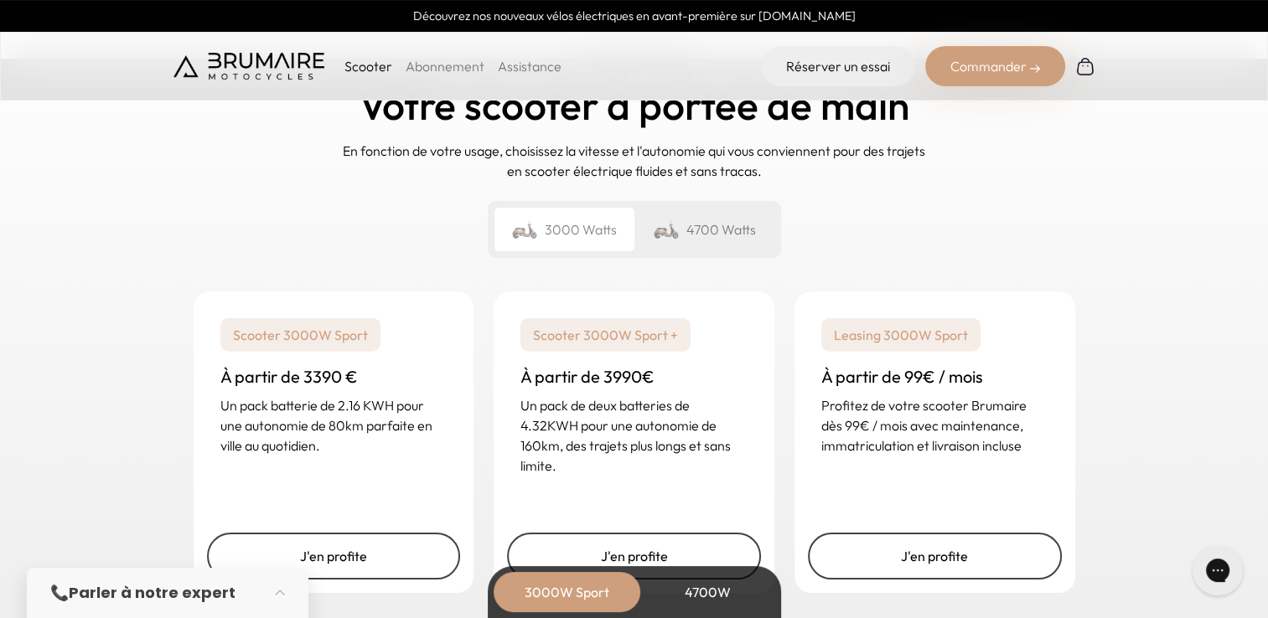
click at [714, 223] on div "4700 Watts" at bounding box center [704, 230] width 140 height 44
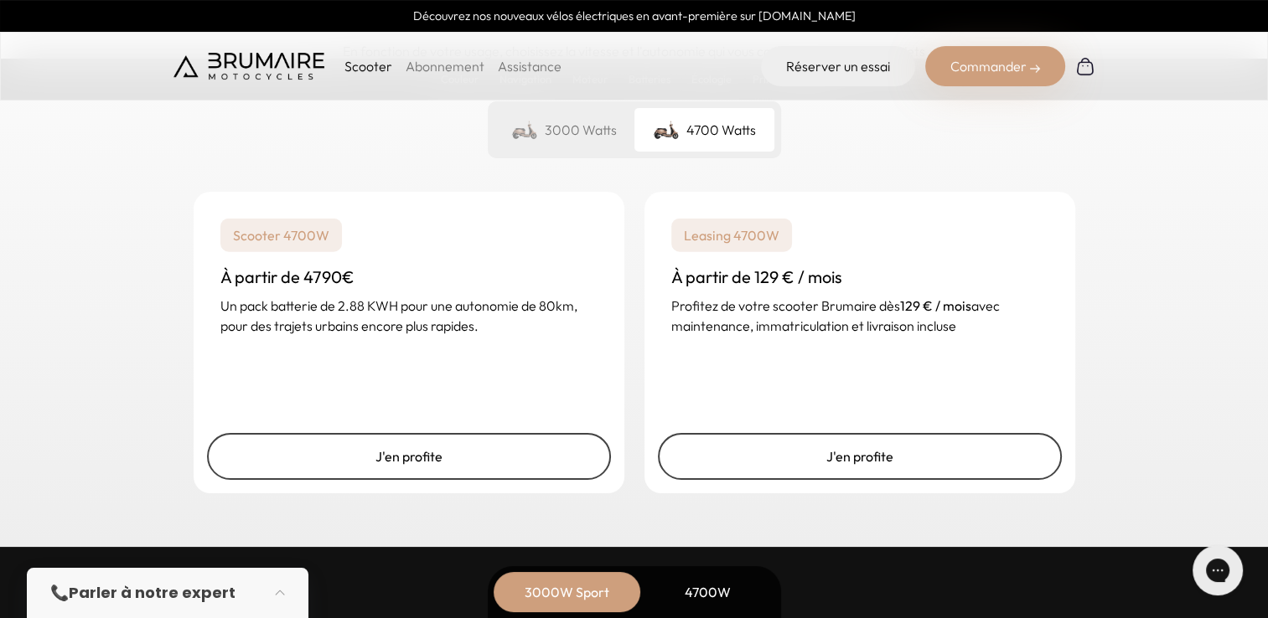
scroll to position [4089, 0]
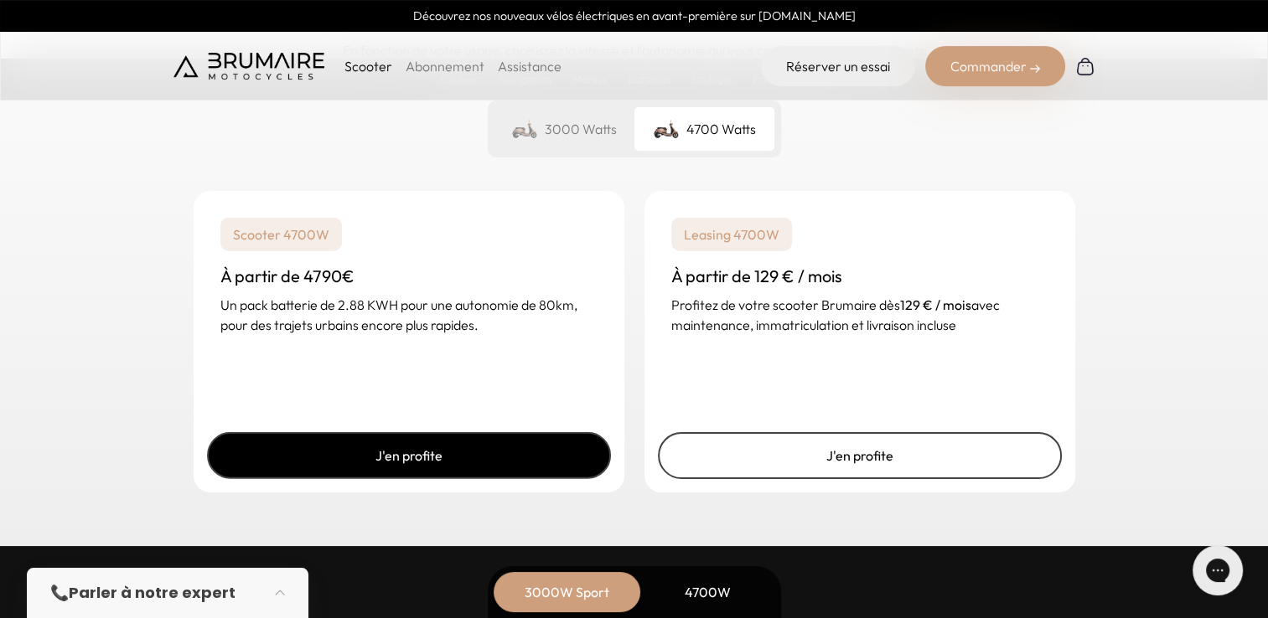
click at [448, 460] on link "J'en profite" at bounding box center [409, 455] width 404 height 47
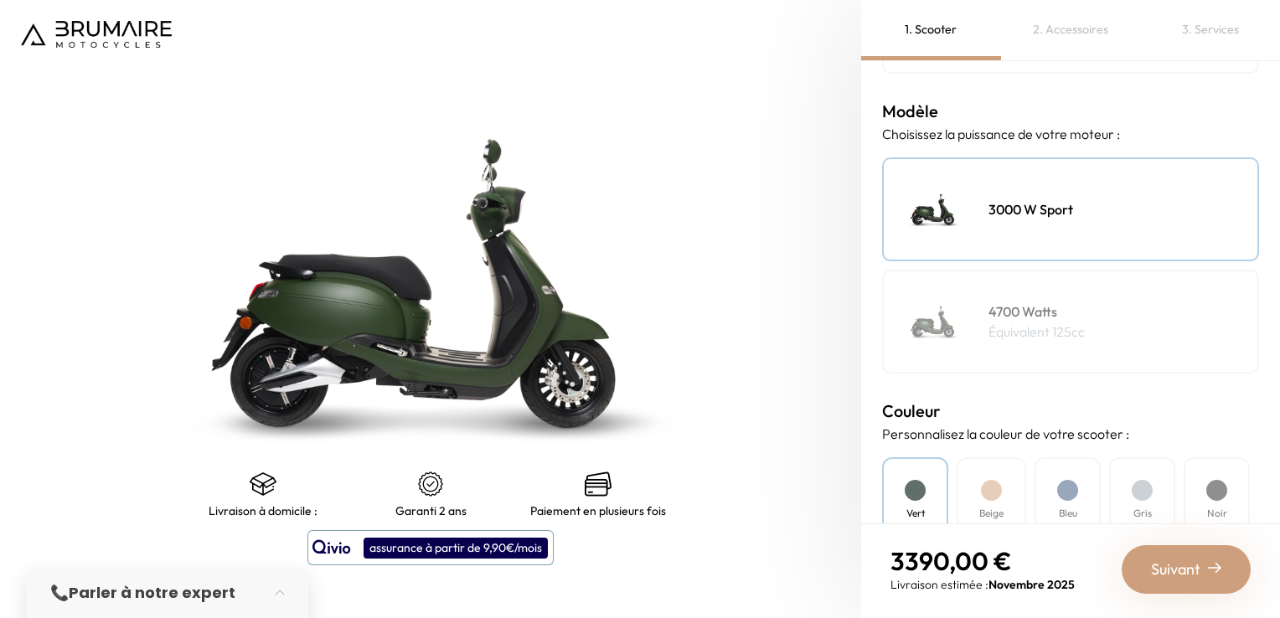
scroll to position [201, 0]
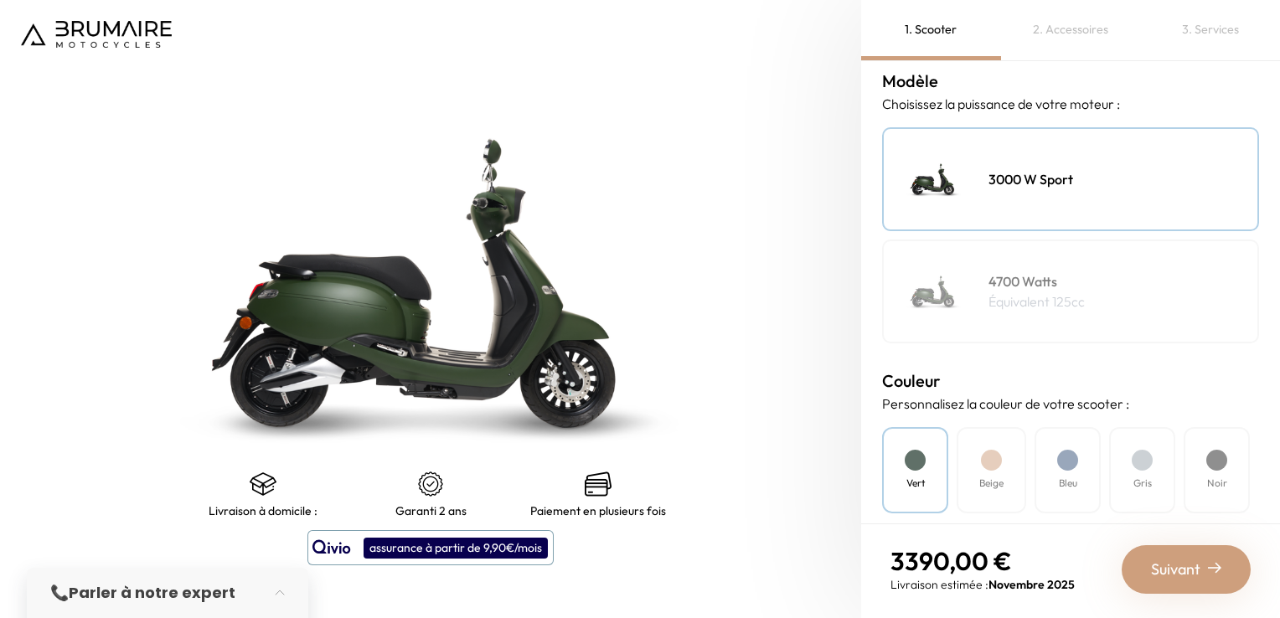
click at [994, 461] on div at bounding box center [991, 460] width 21 height 21
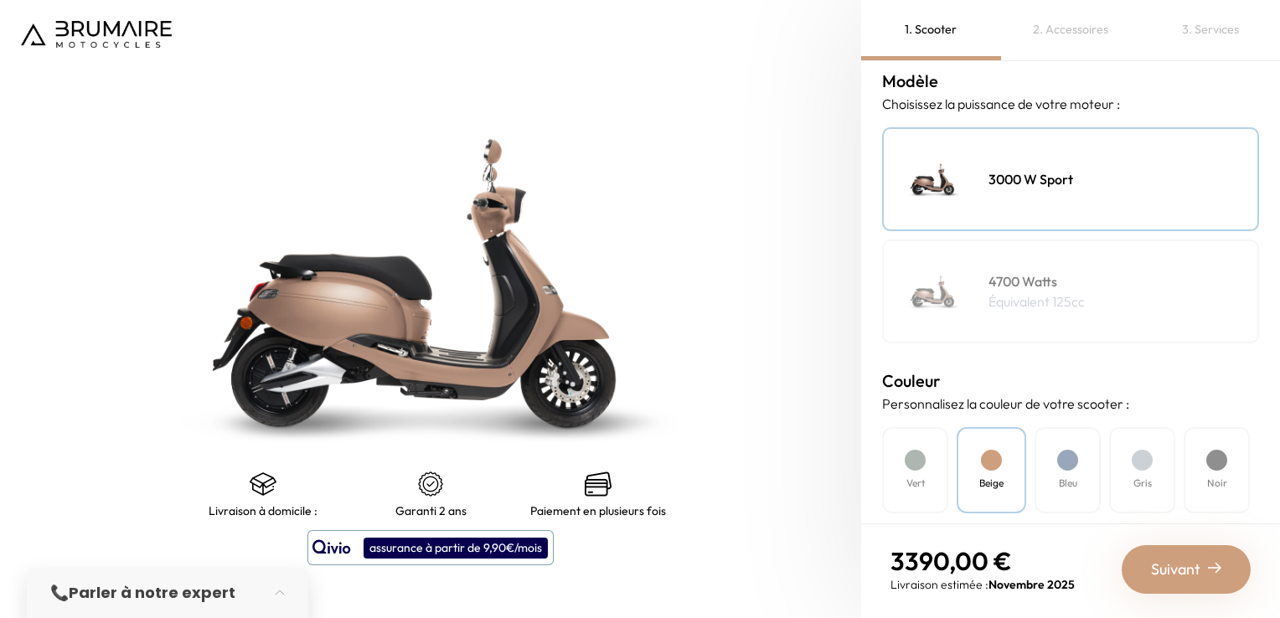
click at [1079, 477] on div "Bleu" at bounding box center [1068, 470] width 66 height 86
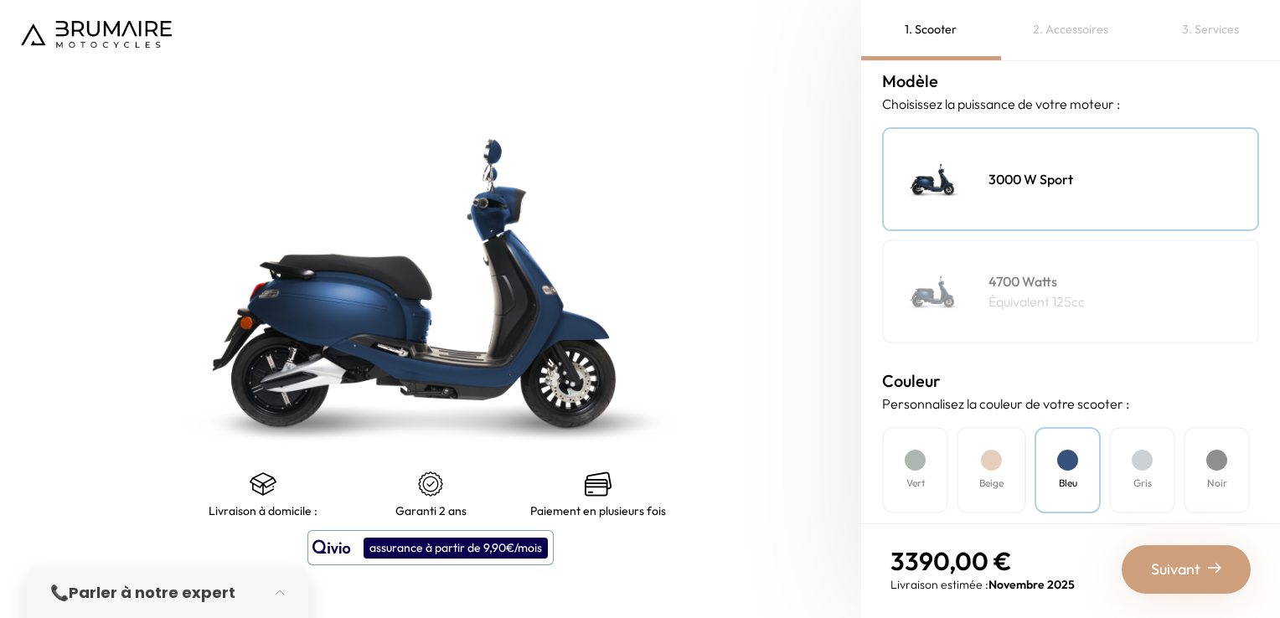
click at [1149, 473] on div "Gris" at bounding box center [1142, 470] width 66 height 86
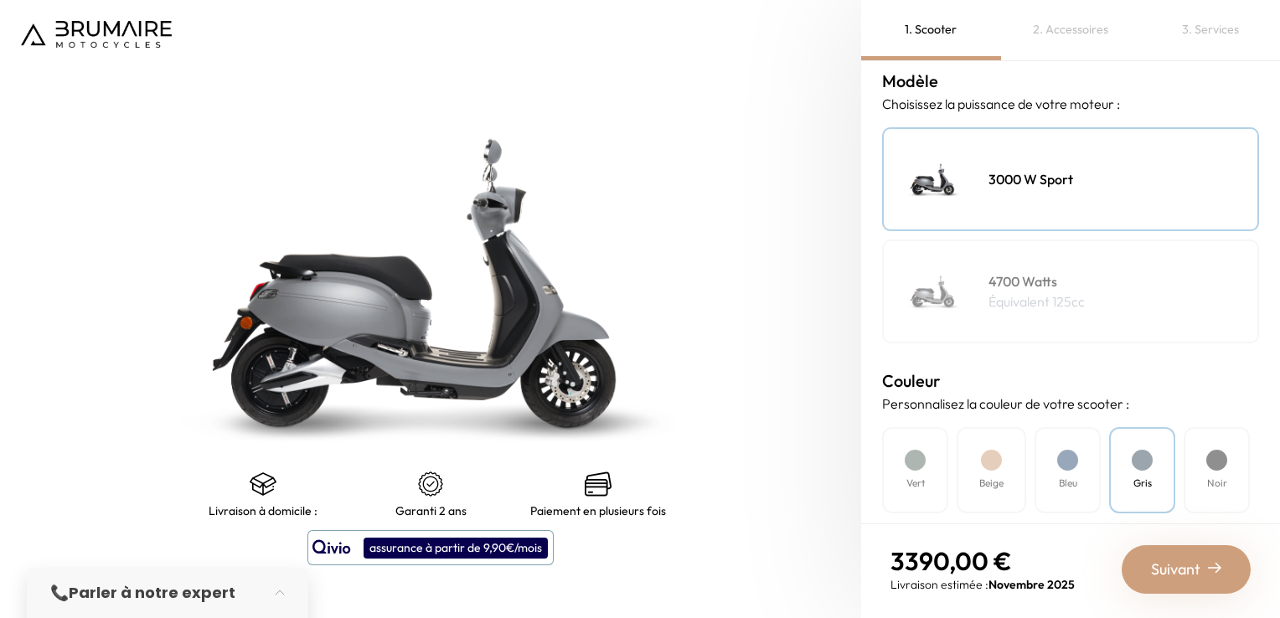
click at [1198, 469] on div "Noir" at bounding box center [1217, 470] width 66 height 86
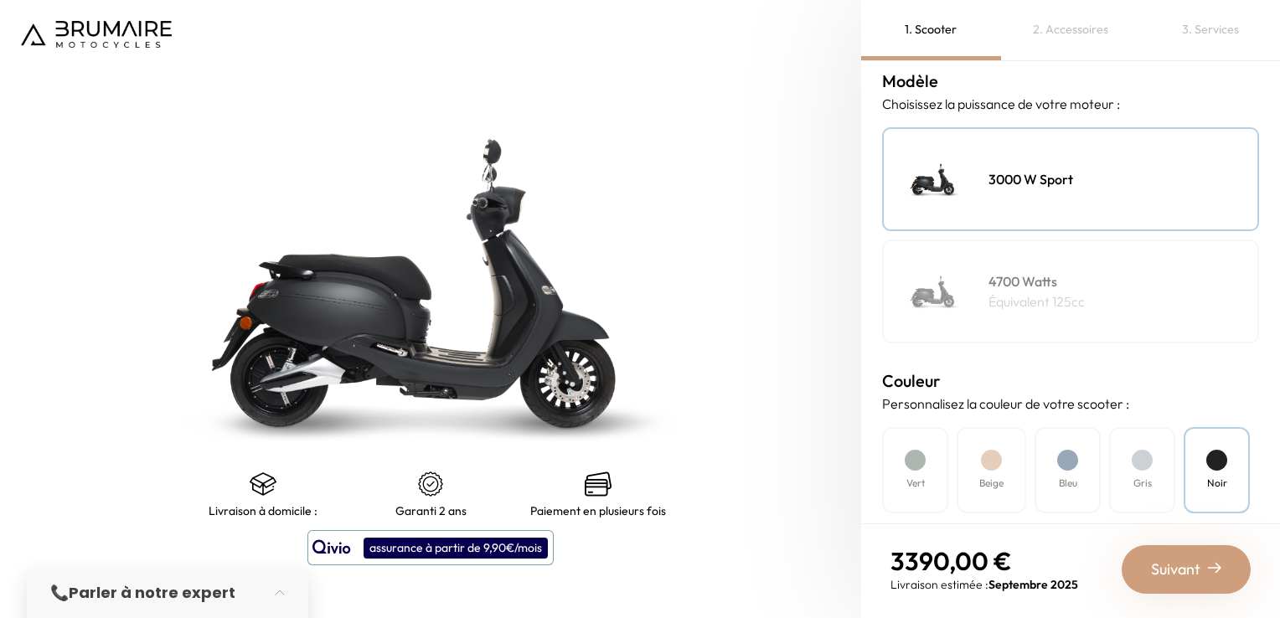
click at [1144, 463] on div at bounding box center [1142, 460] width 21 height 21
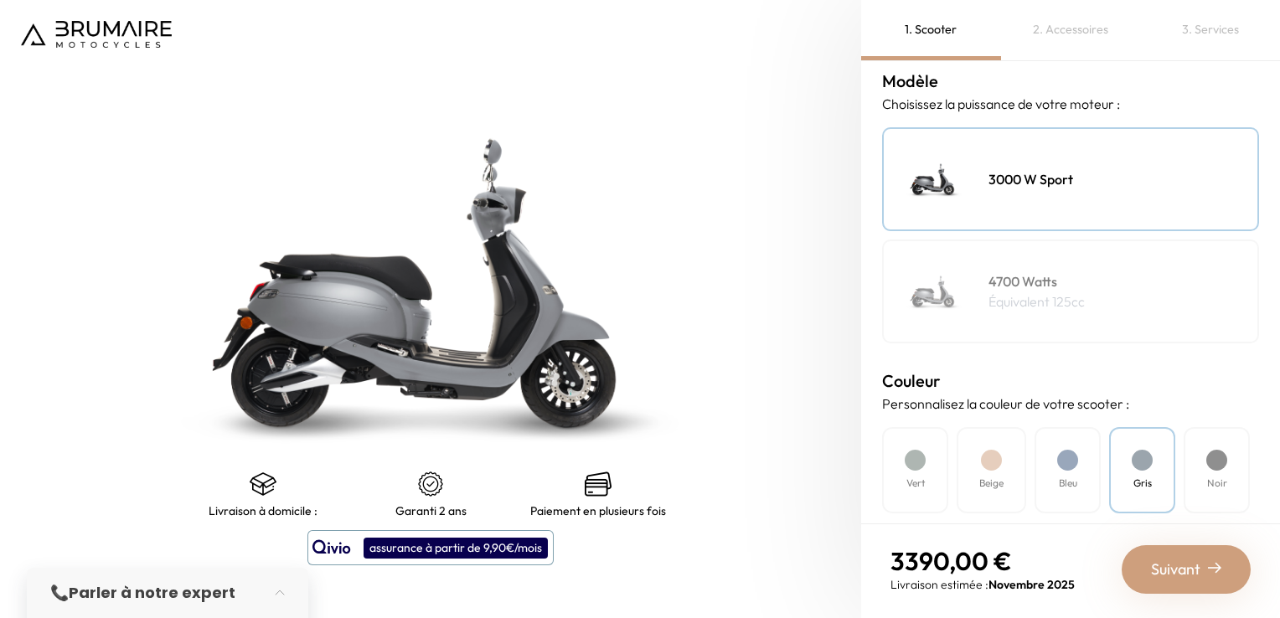
click at [925, 470] on div "Vert" at bounding box center [915, 470] width 66 height 86
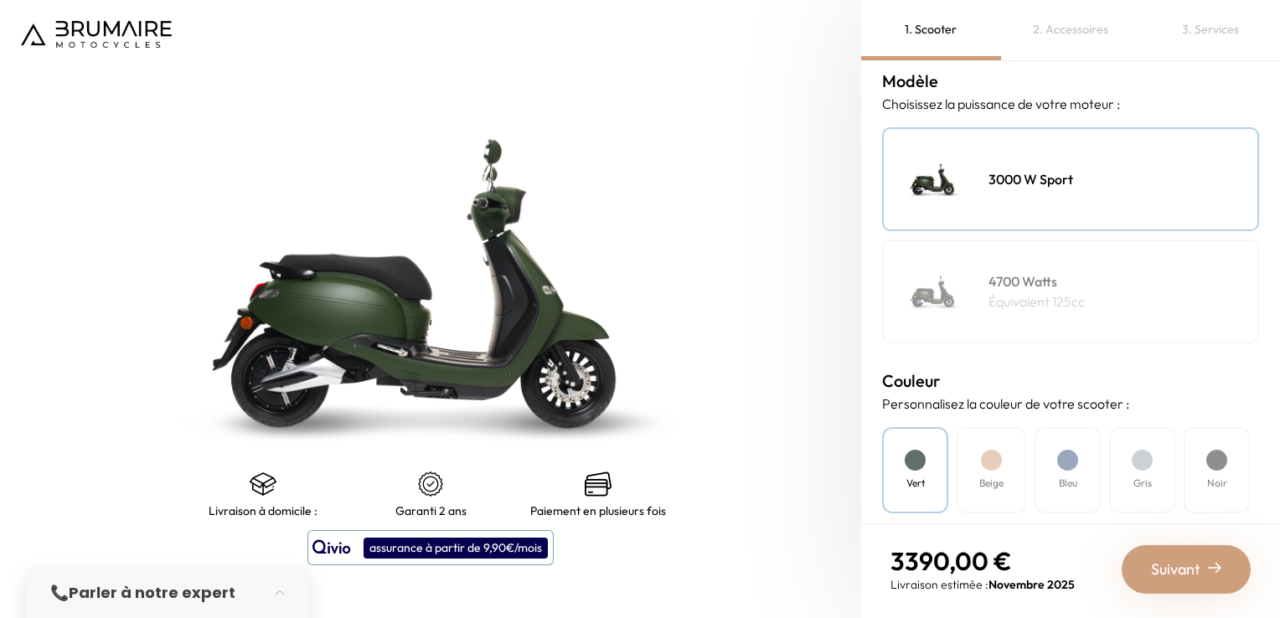
click at [1012, 468] on div "Beige" at bounding box center [992, 470] width 70 height 86
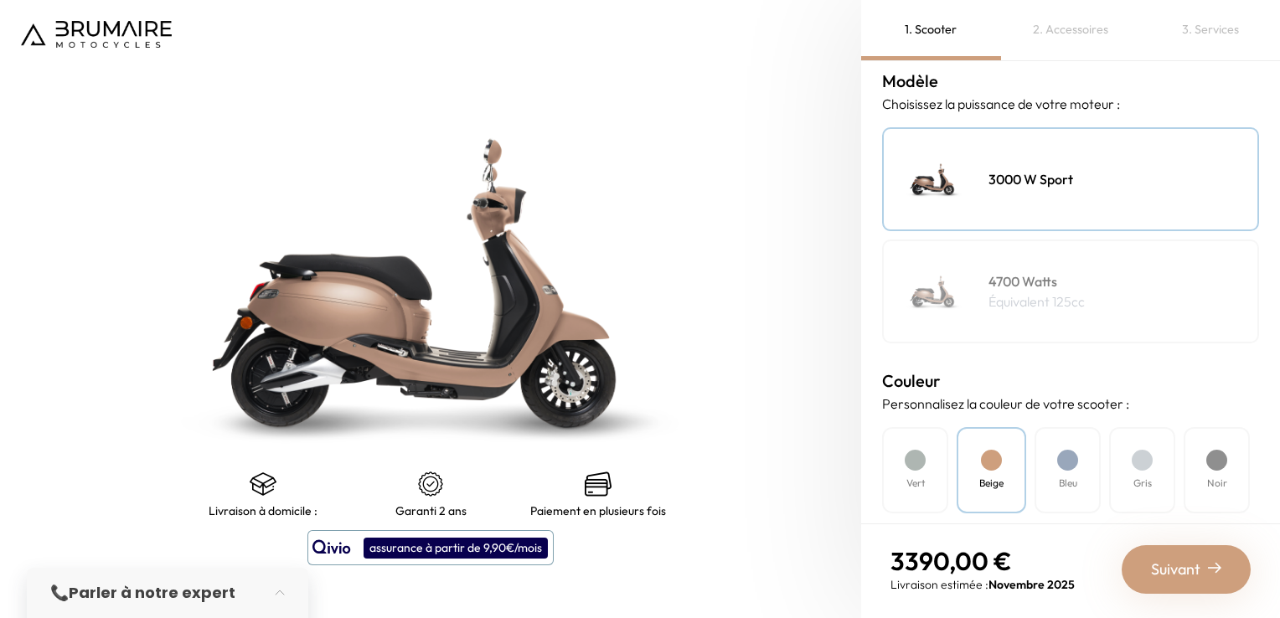
click at [1051, 464] on div "Bleu" at bounding box center [1068, 470] width 66 height 86
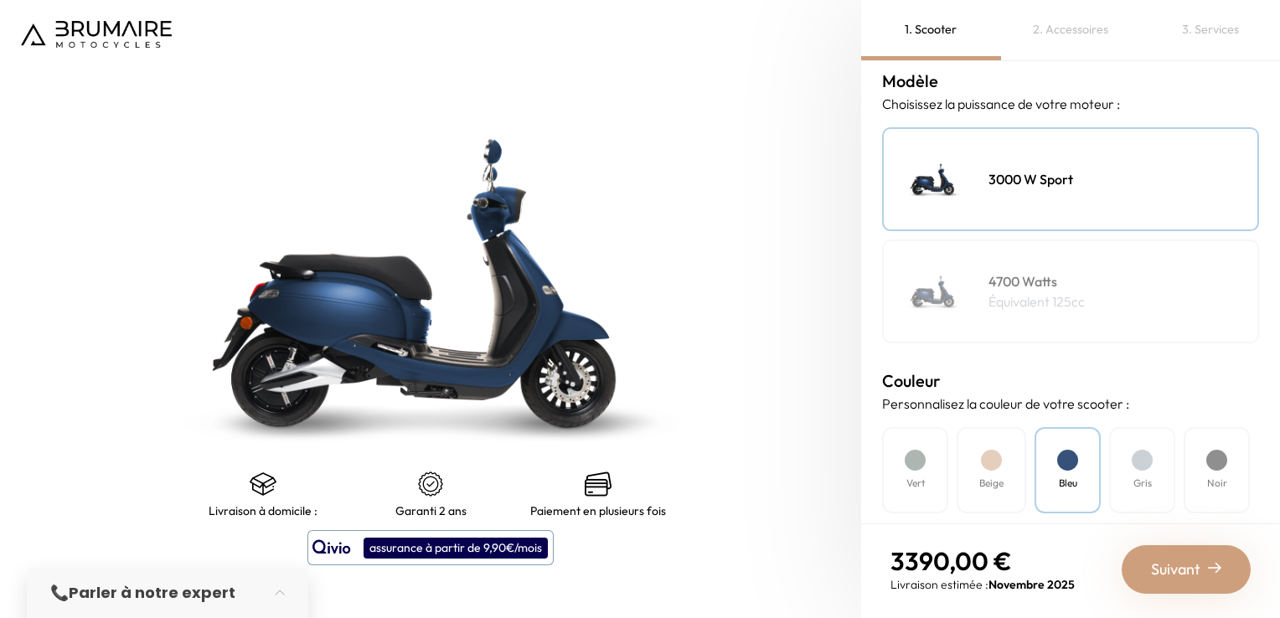
click at [1101, 461] on div "Vert Beige Bleu Gris Noir" at bounding box center [1070, 470] width 377 height 86
click at [1132, 461] on div at bounding box center [1142, 460] width 21 height 21
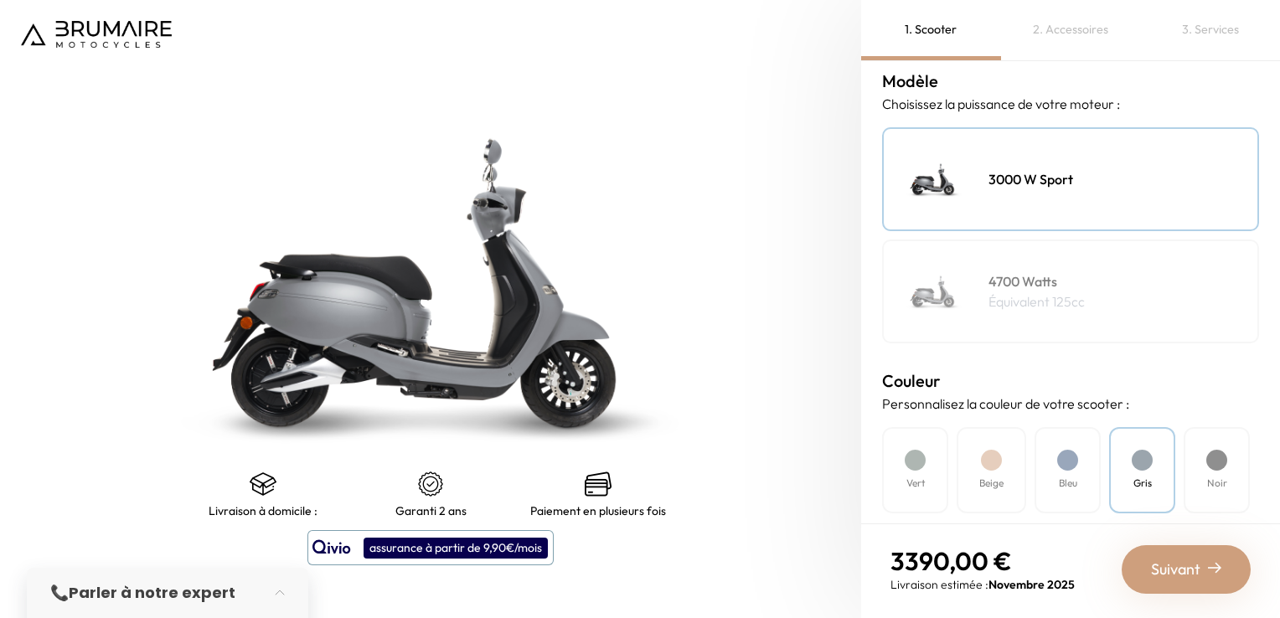
click at [1217, 29] on div "3. Services" at bounding box center [1210, 30] width 140 height 60
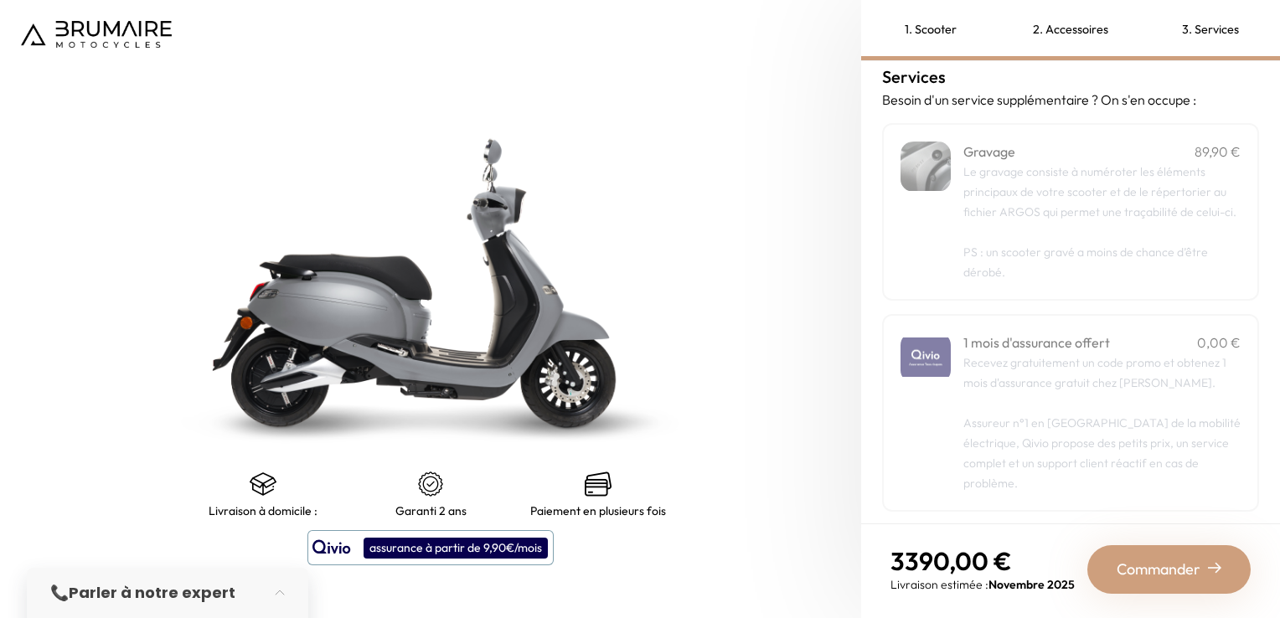
scroll to position [0, 0]
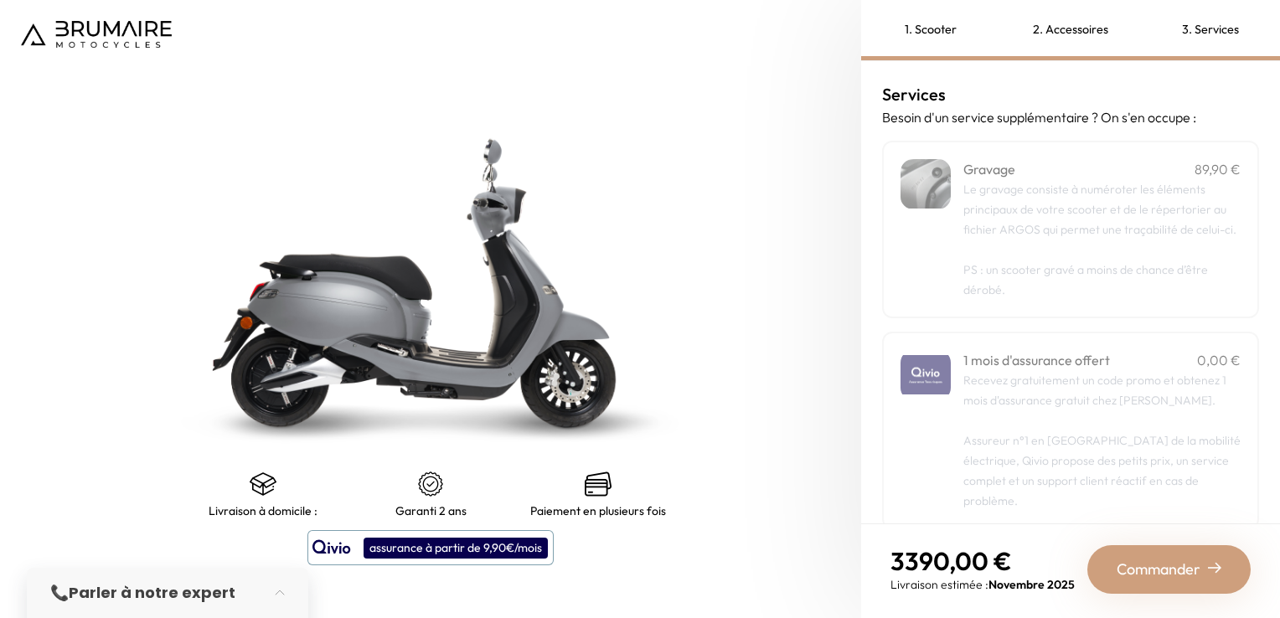
click at [1015, 211] on span "Le gravage consiste à numéroter les éléments principaux de votre scooter et de …" at bounding box center [1099, 209] width 273 height 55
click at [1061, 28] on div "2. Accessoires" at bounding box center [1071, 30] width 140 height 60
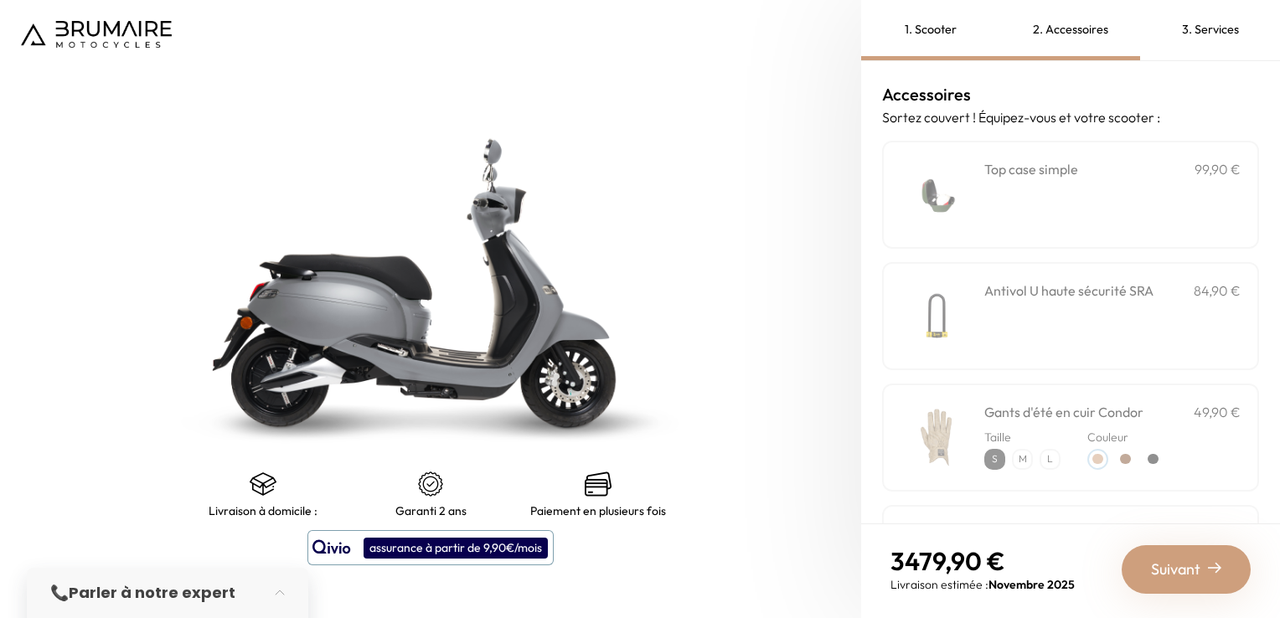
click at [963, 29] on div "1. Scooter" at bounding box center [931, 30] width 140 height 60
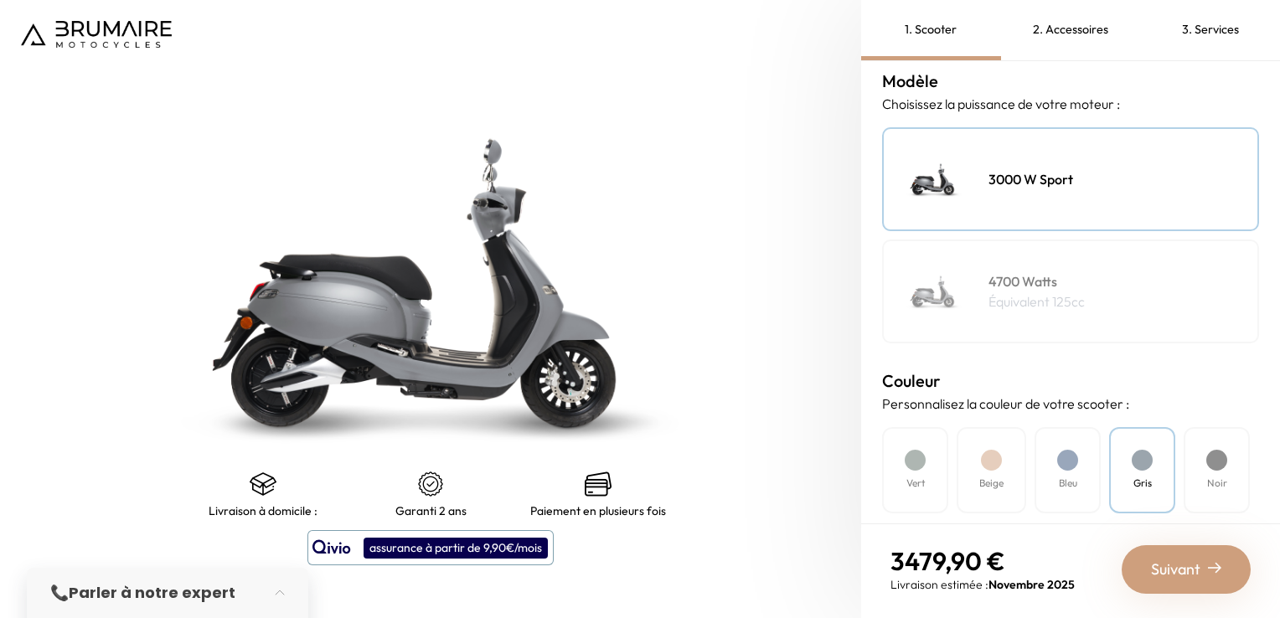
click at [1080, 42] on div "2. Accessoires" at bounding box center [1071, 30] width 140 height 60
